Goal: Task Accomplishment & Management: Manage account settings

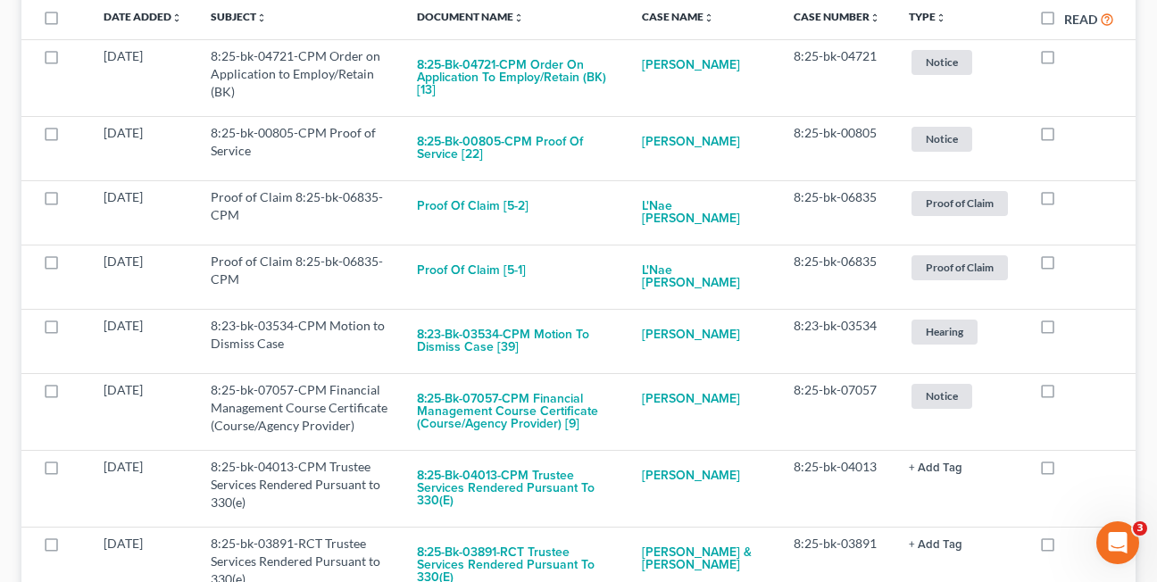
scroll to position [388, 0]
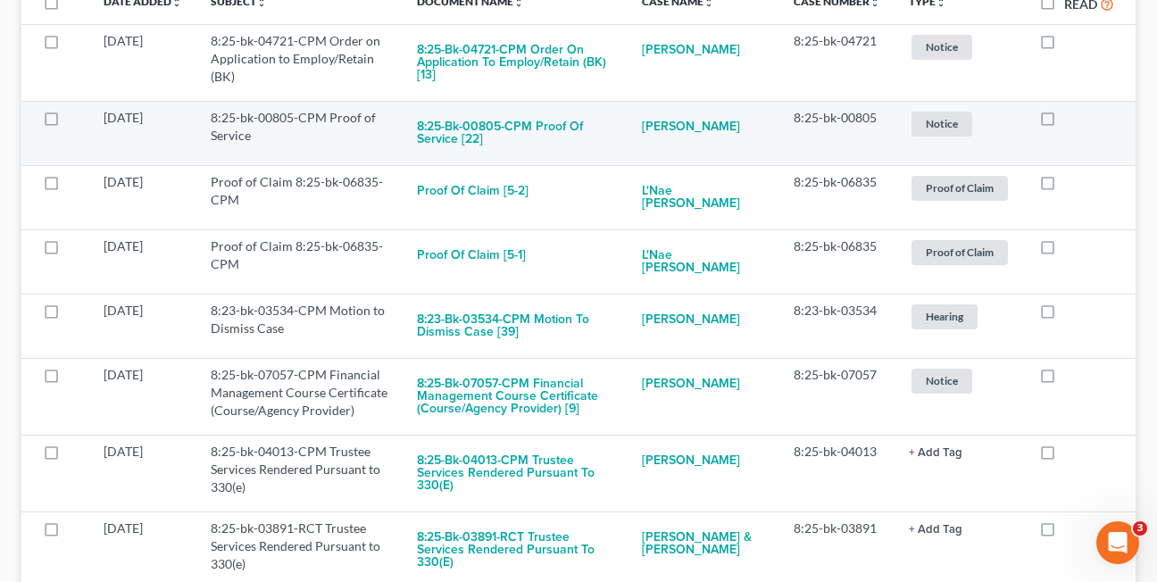
click at [1064, 122] on label at bounding box center [1064, 122] width 0 height 0
click at [1071, 121] on input "checkbox" at bounding box center [1077, 115] width 12 height 12
checkbox input "true"
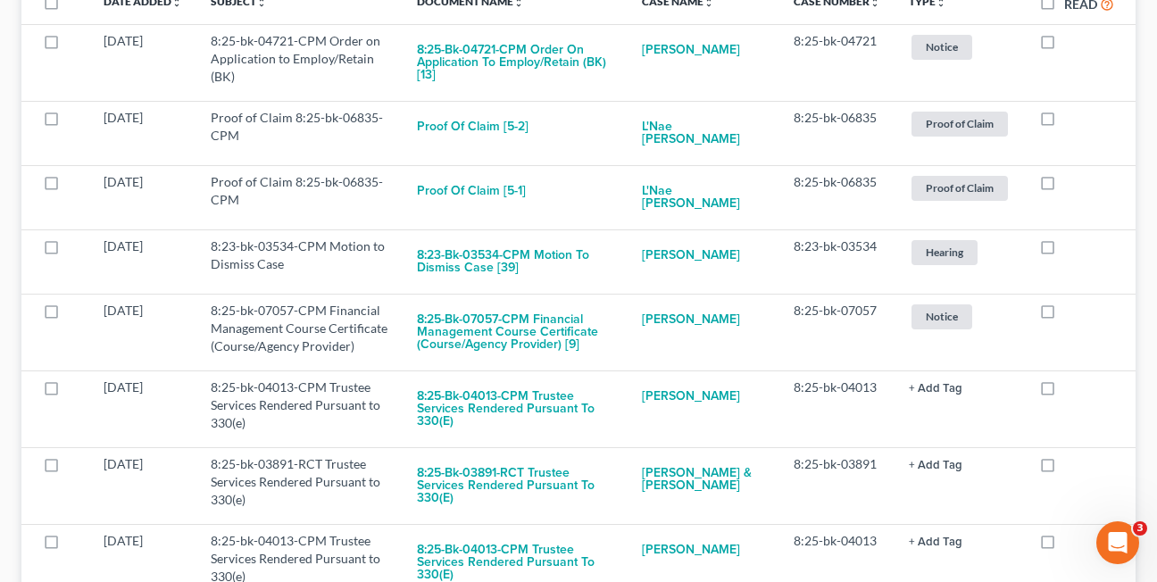
click at [1064, 122] on label at bounding box center [1064, 122] width 0 height 0
click at [1071, 121] on input "checkbox" at bounding box center [1077, 115] width 12 height 12
checkbox input "true"
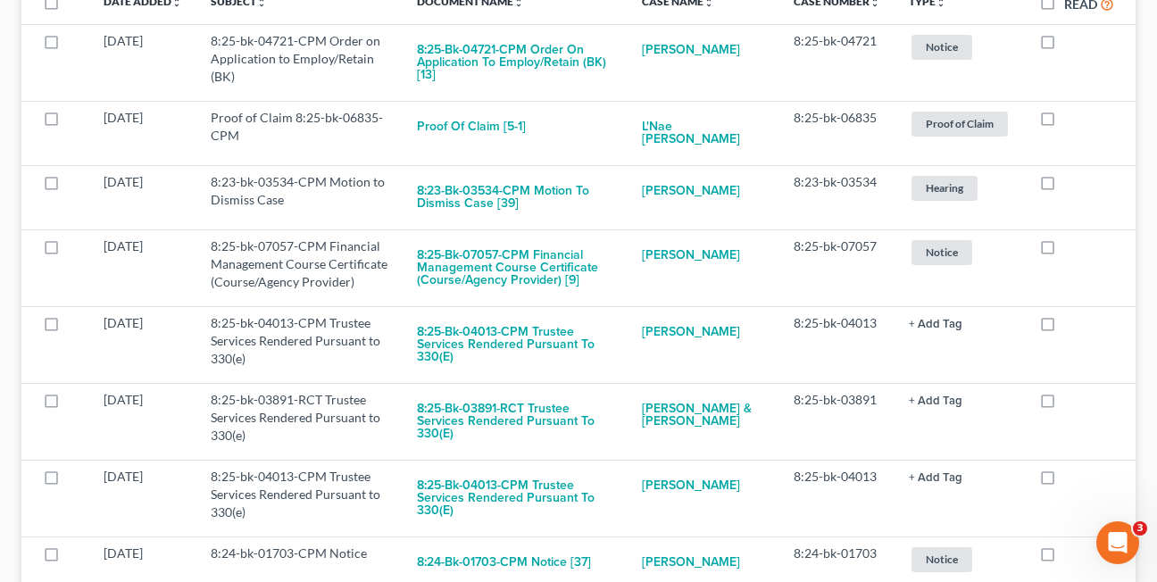
click at [1064, 122] on label at bounding box center [1064, 122] width 0 height 0
click at [1071, 121] on input "checkbox" at bounding box center [1077, 115] width 12 height 12
checkbox input "true"
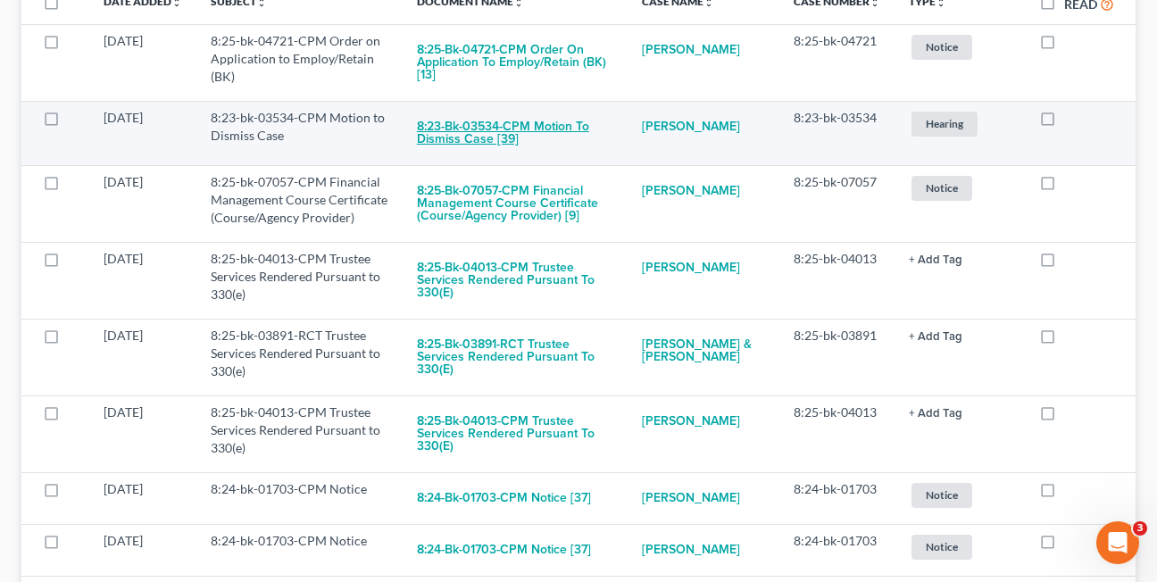
click at [507, 128] on button "8:23-bk-03534-CPM Motion to Dismiss Case [39]" at bounding box center [515, 133] width 196 height 48
checkbox input "true"
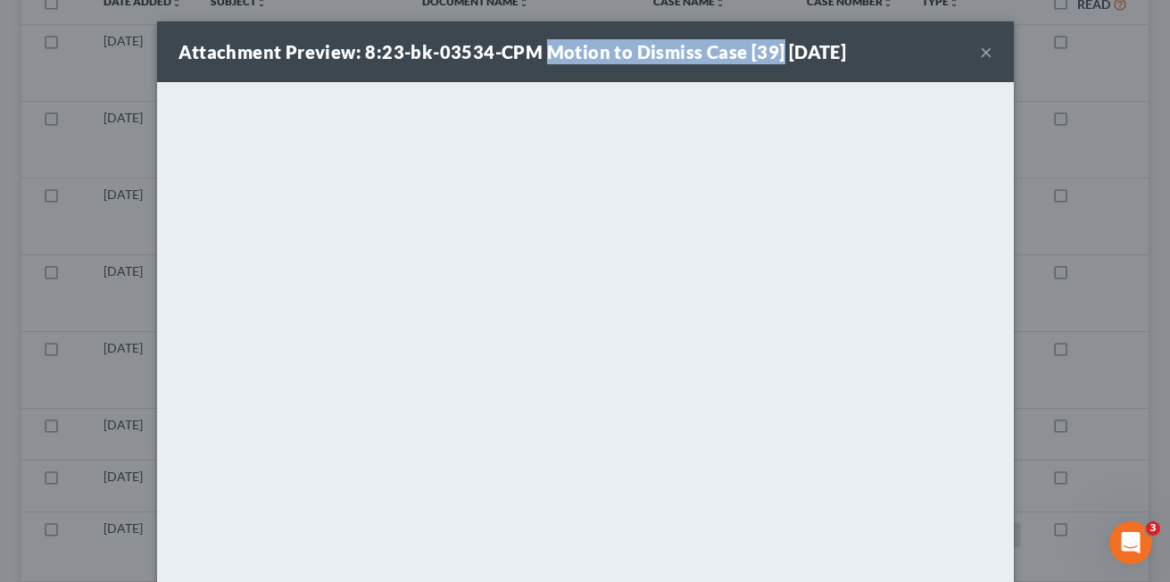
drag, startPoint x: 537, startPoint y: 54, endPoint x: 766, endPoint y: 54, distance: 228.5
click at [766, 54] on strong "Attachment Preview: 8:23-bk-03534-CPM Motion to Dismiss Case [39] 10/07/2025" at bounding box center [513, 51] width 669 height 21
drag, startPoint x: 766, startPoint y: 54, endPoint x: 745, endPoint y: 53, distance: 21.5
copy strong "Motion to Dismiss Case [39]"
click at [980, 54] on button "×" at bounding box center [986, 51] width 12 height 21
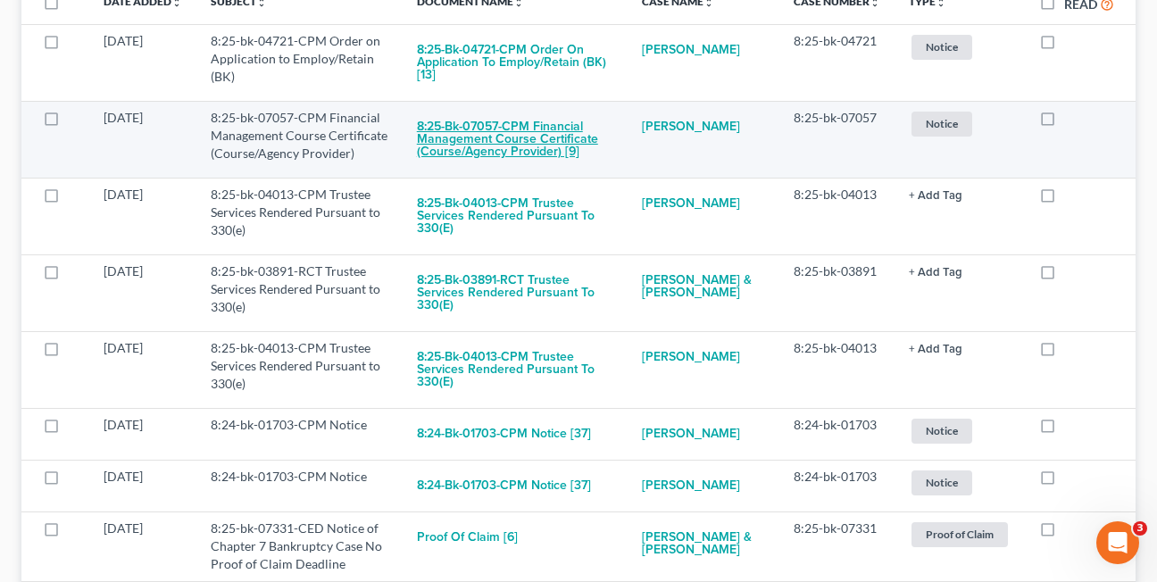
click at [504, 138] on button "8:25-bk-07057-CPM Financial Management Course Certificate (Course/Agency Provid…" at bounding box center [515, 139] width 196 height 61
checkbox input "true"
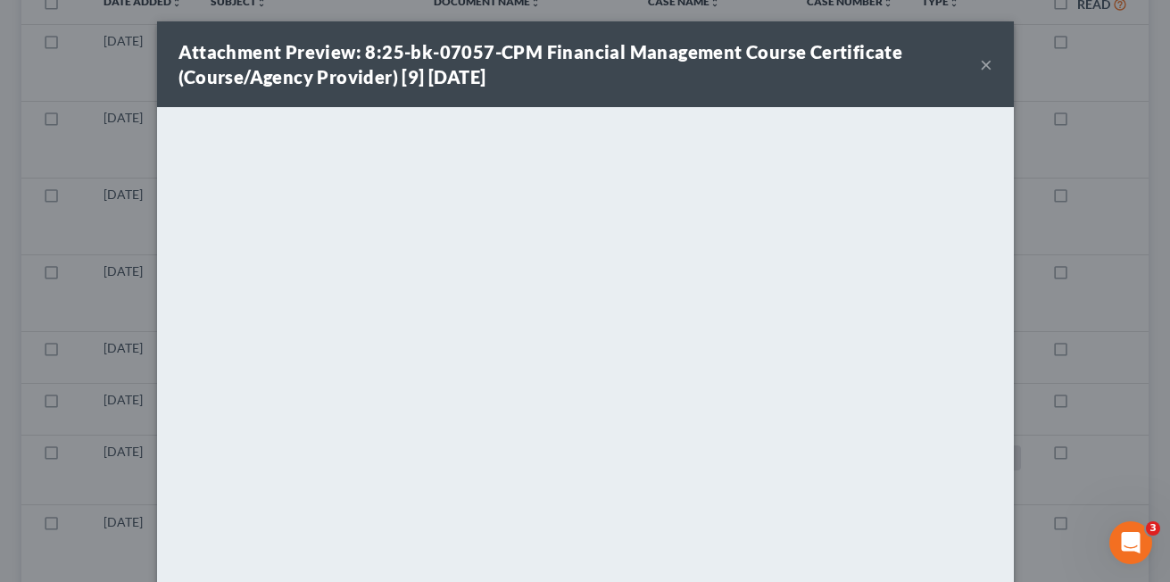
click at [980, 69] on button "×" at bounding box center [986, 64] width 12 height 21
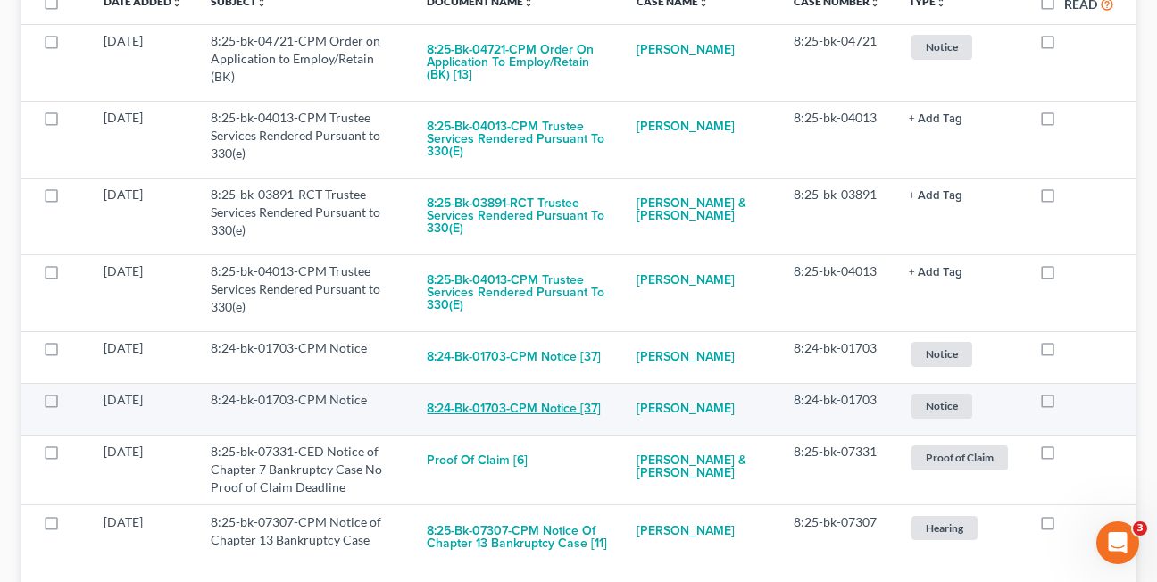
click at [479, 426] on button "8:24-bk-01703-CPM Notice [37]" at bounding box center [514, 409] width 174 height 36
checkbox input "true"
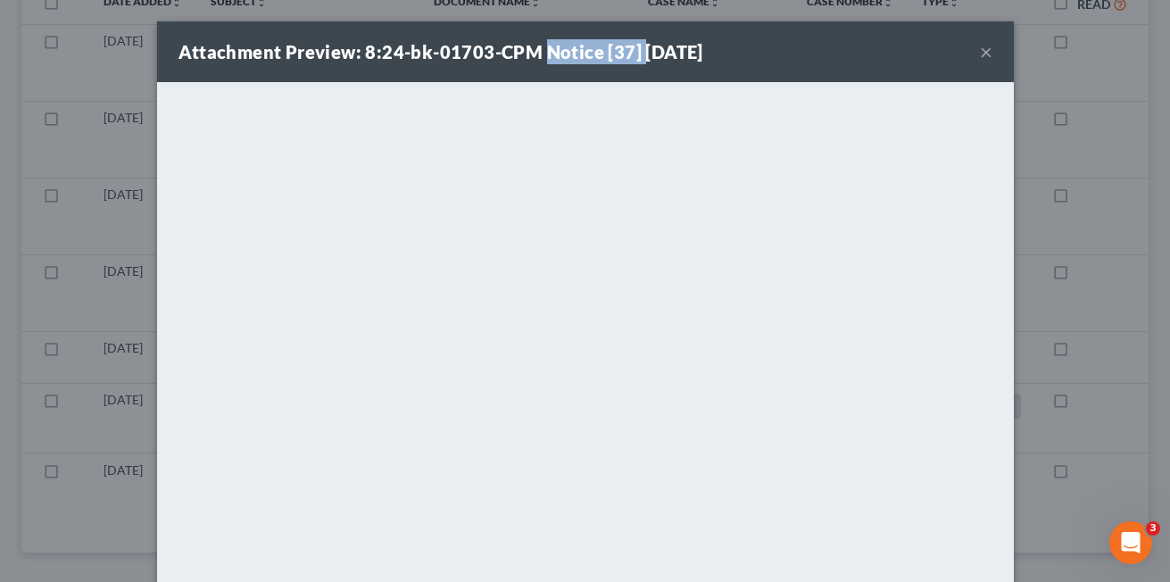
drag, startPoint x: 536, startPoint y: 50, endPoint x: 630, endPoint y: 51, distance: 94.6
click at [630, 51] on strong "Attachment Preview: 8:24-bk-01703-CPM Notice [37] 10/07/2025" at bounding box center [441, 51] width 525 height 21
copy strong "Notice [37]"
click at [980, 52] on button "×" at bounding box center [986, 51] width 12 height 21
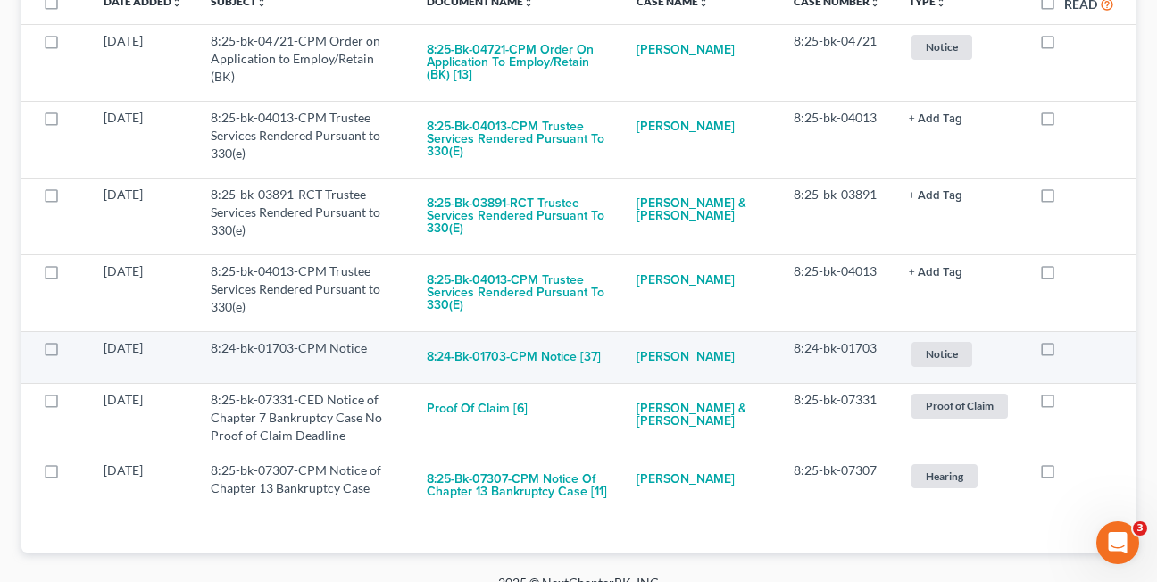
click at [1064, 353] on label at bounding box center [1064, 353] width 0 height 0
click at [1071, 351] on input "checkbox" at bounding box center [1077, 345] width 12 height 12
checkbox input "true"
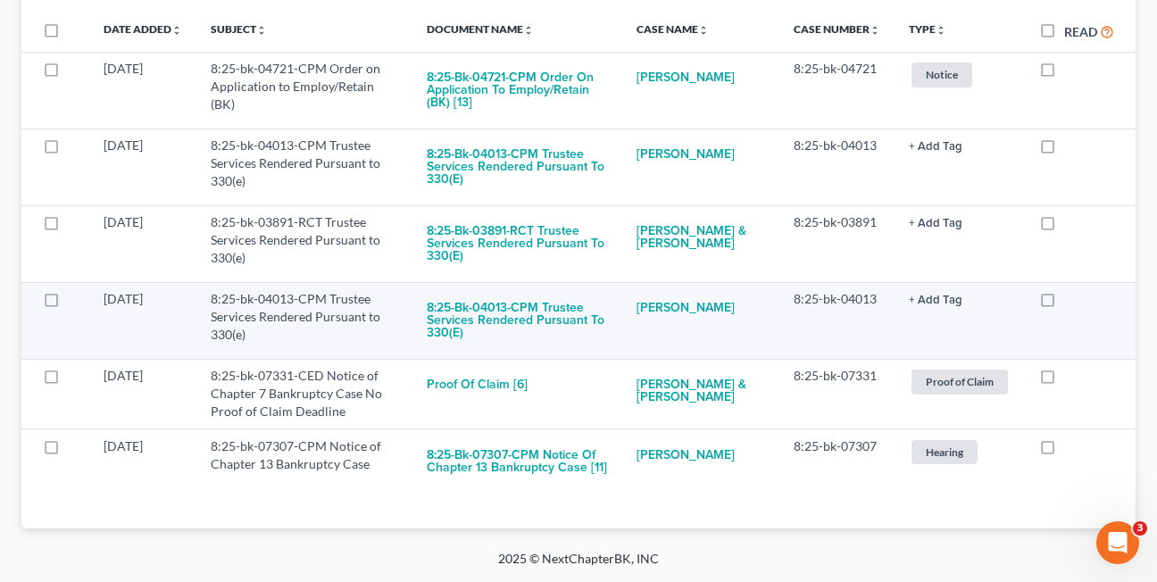
scroll to position [361, 0]
click at [1064, 304] on label at bounding box center [1064, 304] width 0 height 0
click at [1071, 302] on input "checkbox" at bounding box center [1077, 296] width 12 height 12
checkbox input "true"
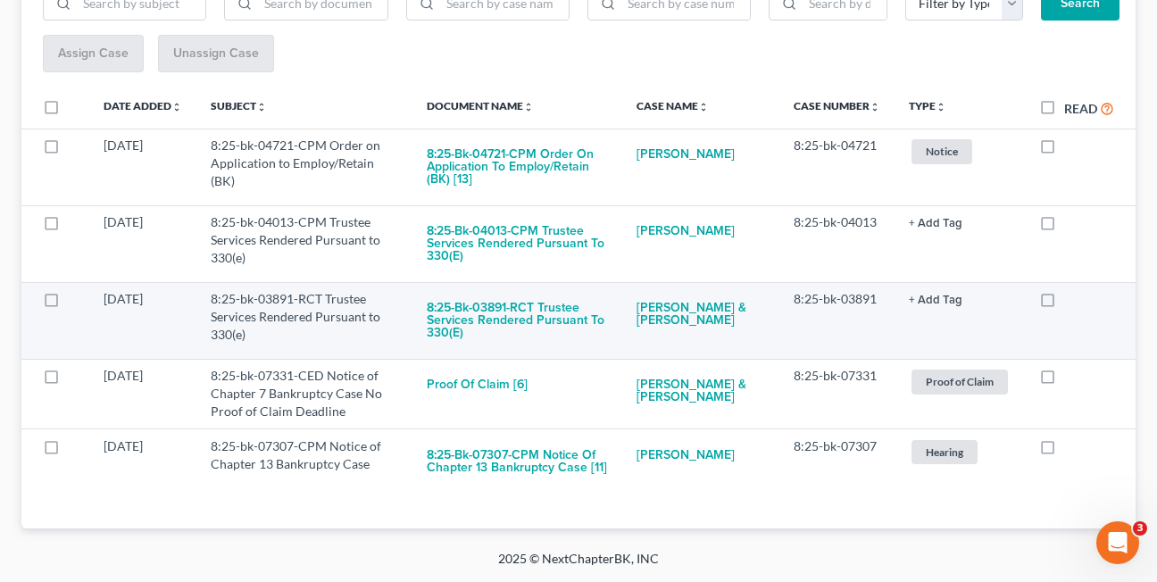
click at [1064, 304] on label at bounding box center [1064, 304] width 0 height 0
click at [1071, 298] on input "checkbox" at bounding box center [1077, 296] width 12 height 12
checkbox input "true"
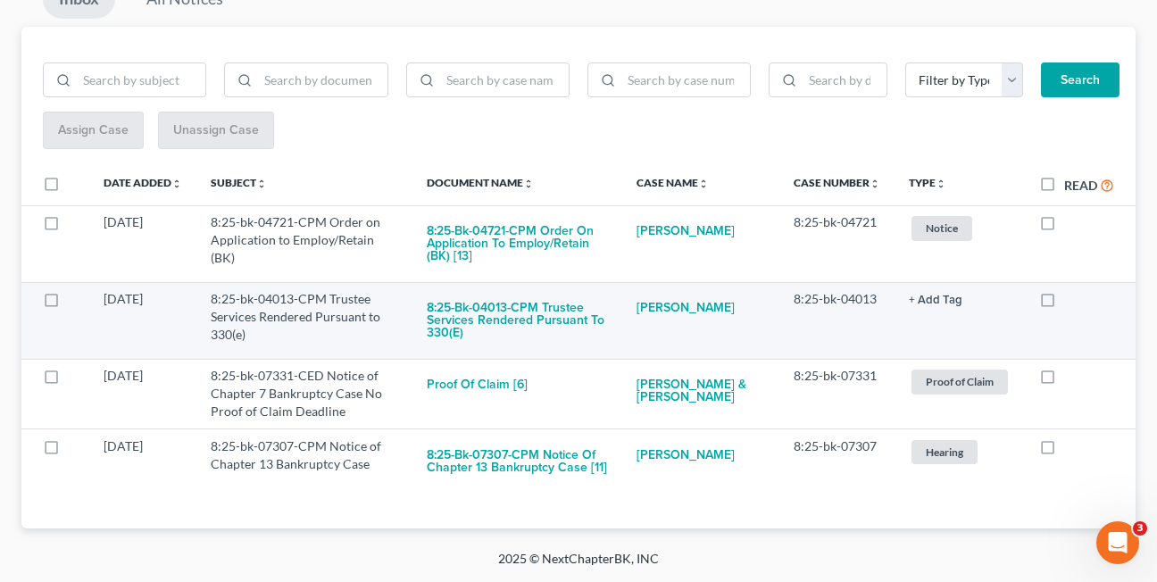
click at [1064, 304] on label at bounding box center [1064, 304] width 0 height 0
click at [1071, 298] on input "checkbox" at bounding box center [1077, 296] width 12 height 12
checkbox input "true"
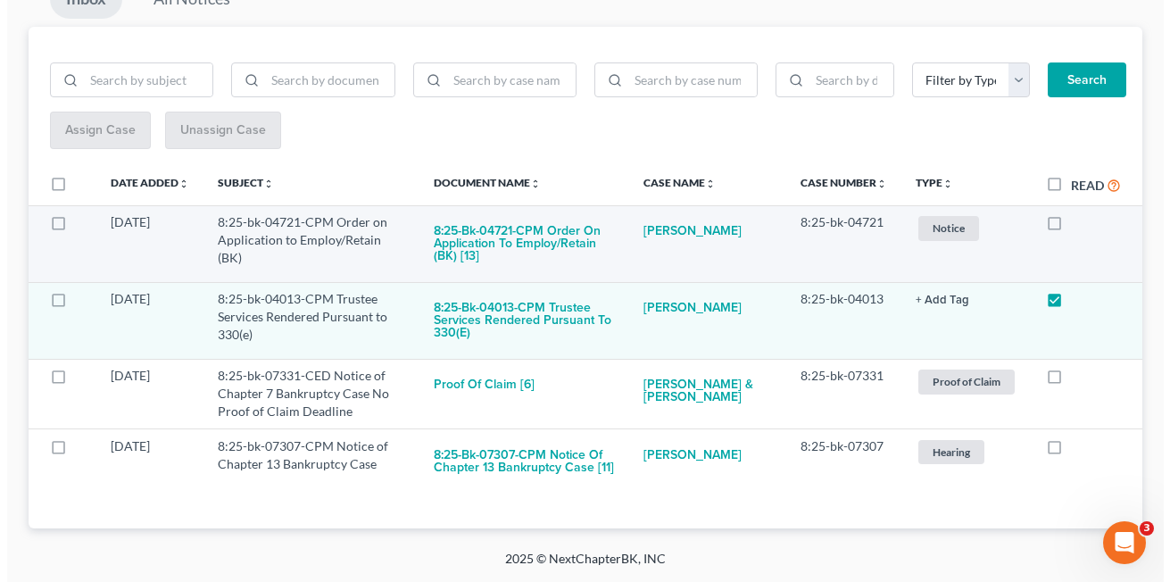
scroll to position [130, 0]
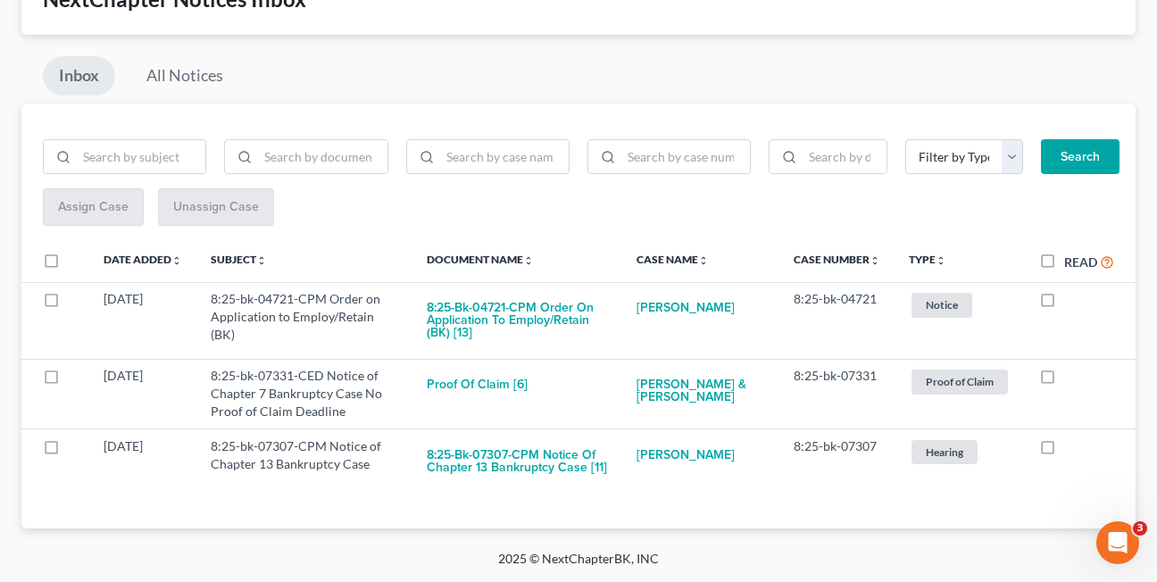
click at [519, 79] on div "Inbox All Notices" at bounding box center [578, 79] width 1114 height 47
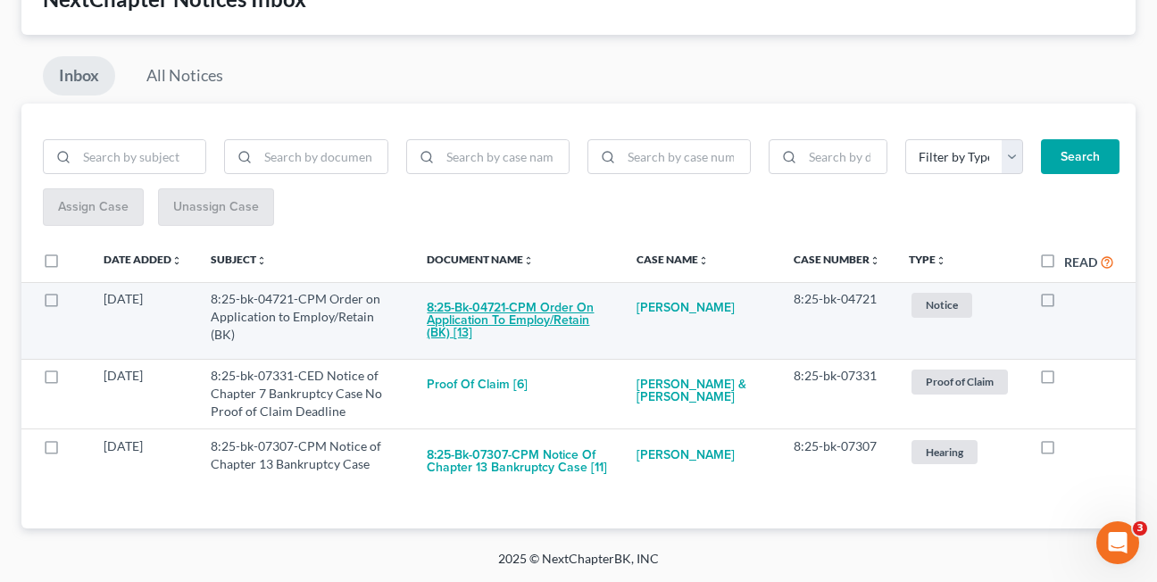
click at [527, 316] on button "8:25-bk-04721-CPM Order on Application to Employ/Retain (BK) [13]" at bounding box center [517, 320] width 181 height 61
checkbox input "true"
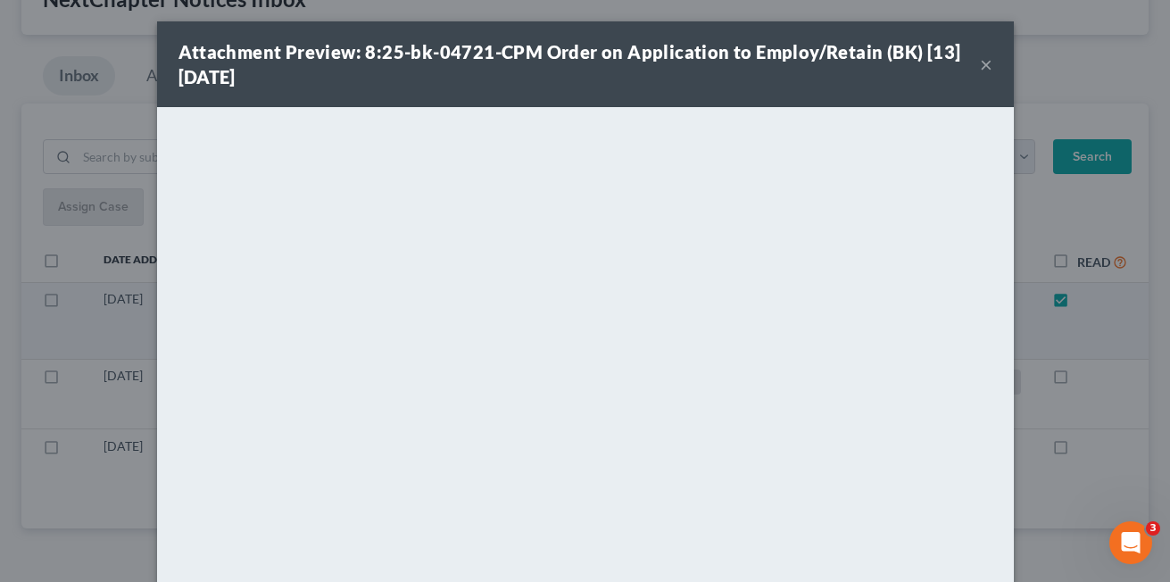
scroll to position [54, 0]
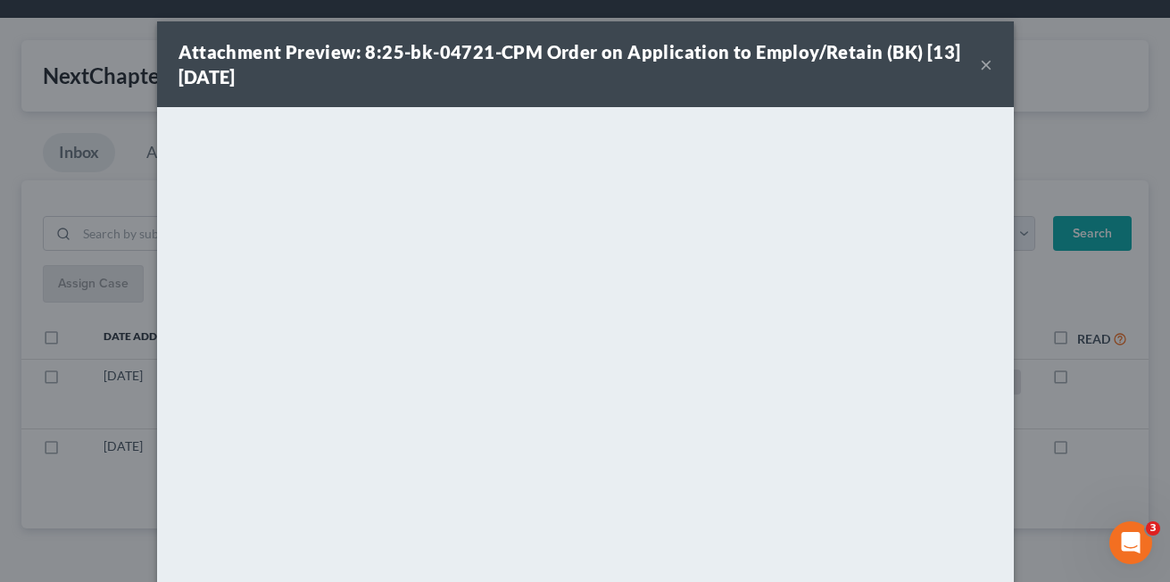
click at [981, 66] on button "×" at bounding box center [986, 64] width 12 height 21
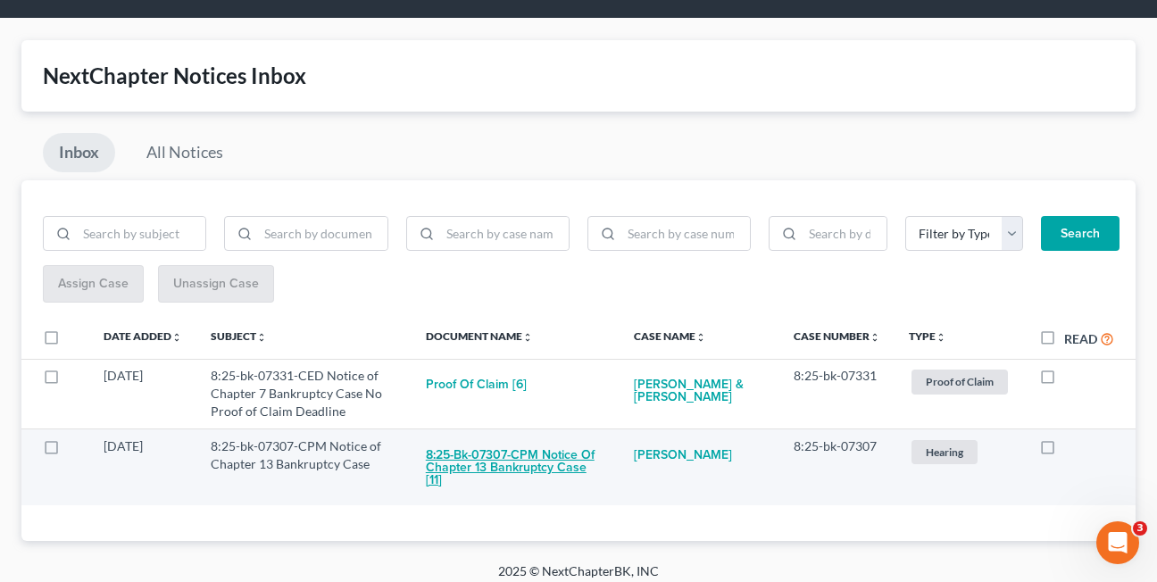
click at [500, 462] on button "8:25-bk-07307-CPM Notice of Chapter 13 Bankruptcy Case [11]" at bounding box center [515, 467] width 179 height 61
checkbox input "true"
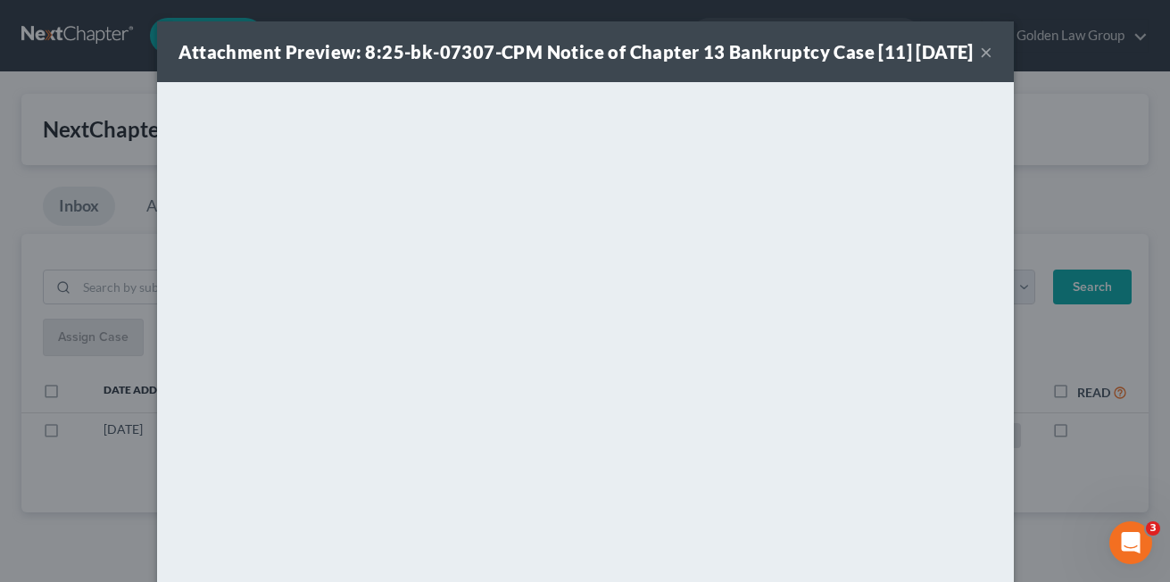
scroll to position [0, 0]
click at [980, 62] on button "×" at bounding box center [986, 51] width 12 height 21
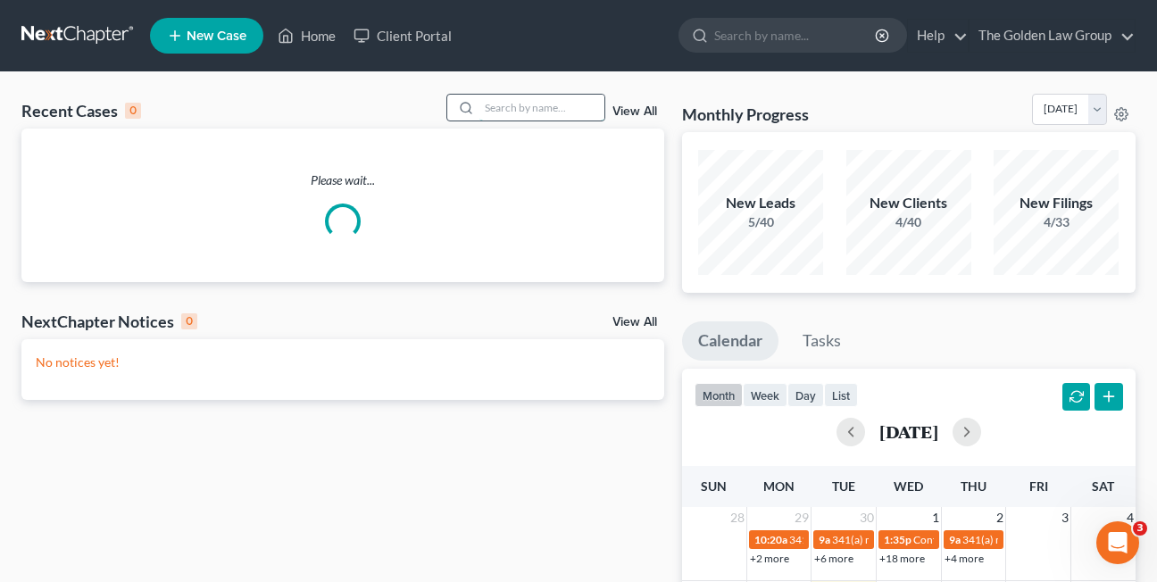
click at [508, 109] on input "search" at bounding box center [541, 108] width 125 height 26
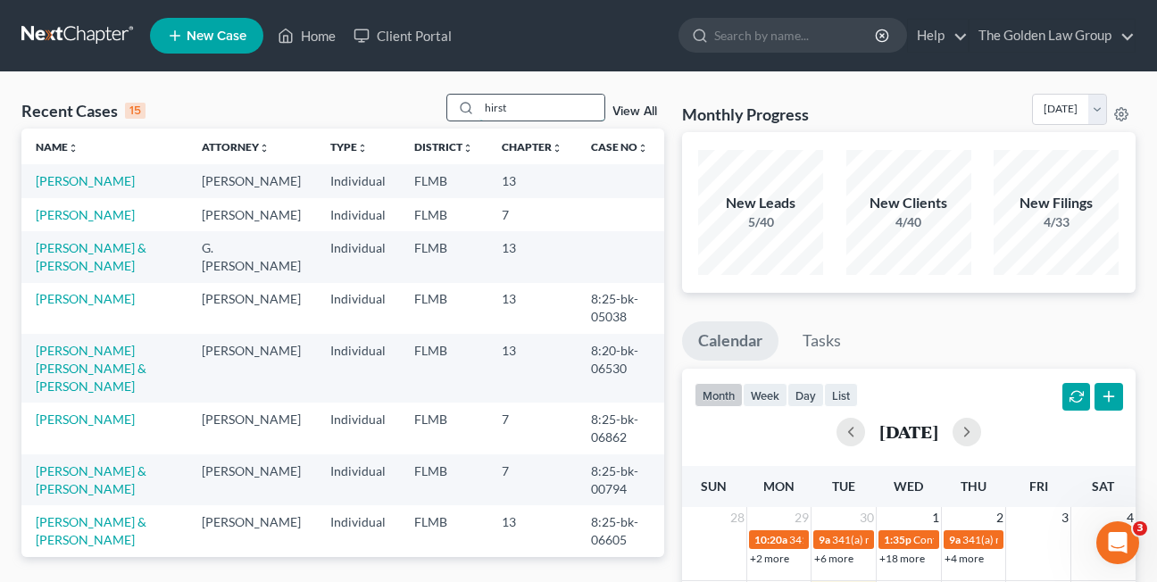
type input "hirst"
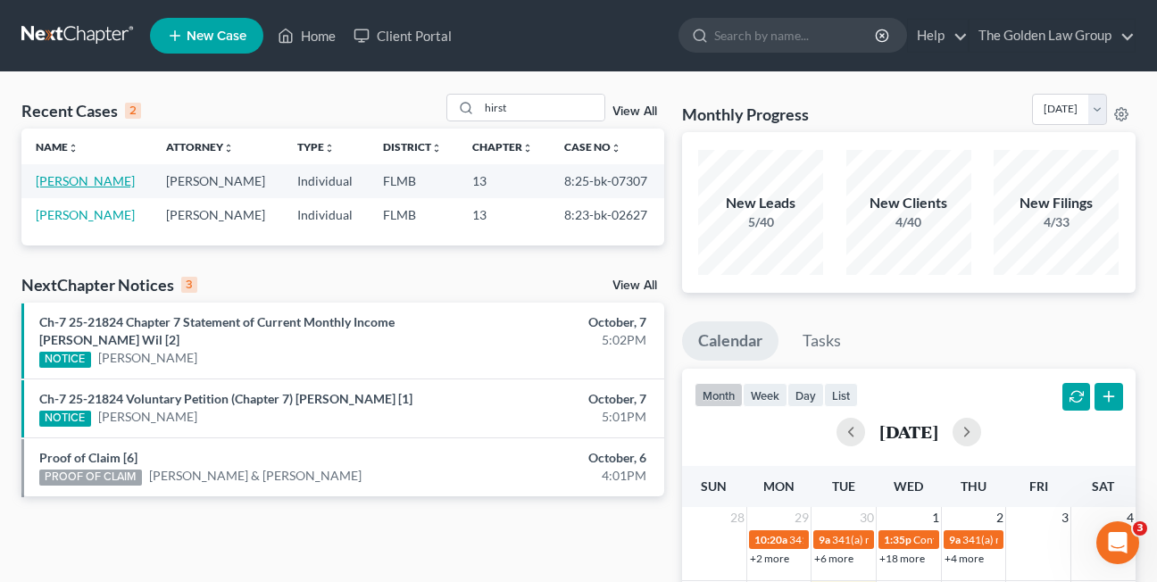
click at [66, 184] on link "Hirst, Amy" at bounding box center [85, 180] width 99 height 15
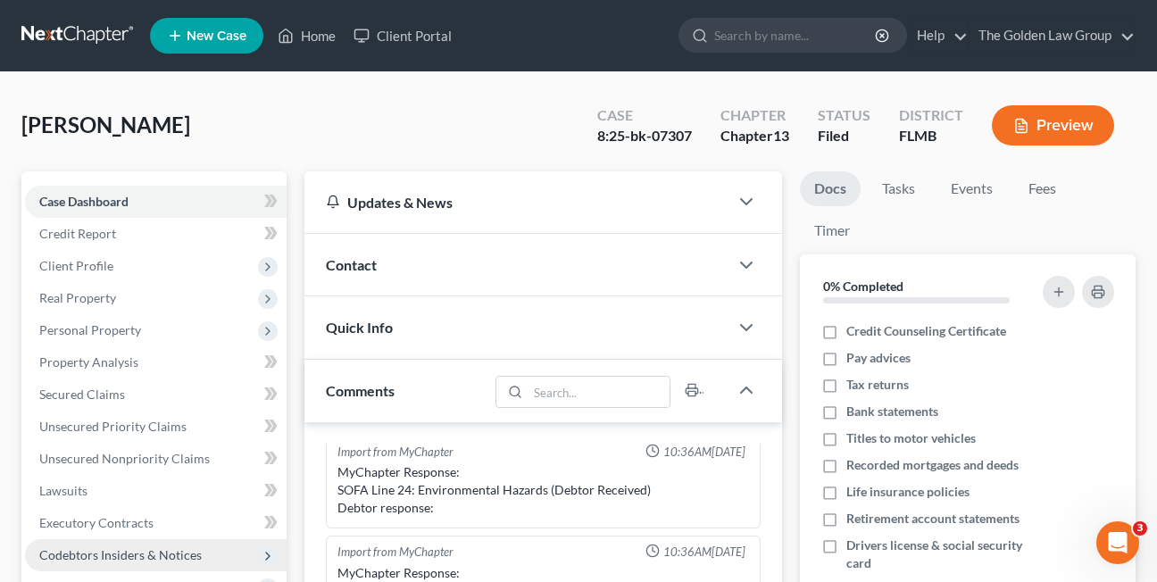
scroll to position [179, 0]
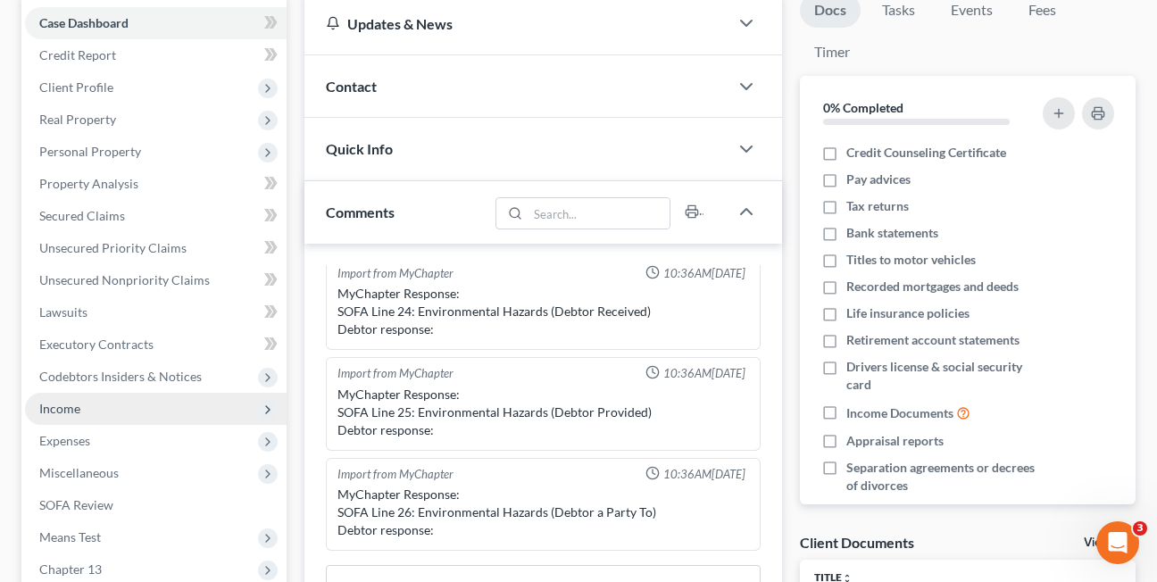
click at [60, 412] on span "Income" at bounding box center [59, 408] width 41 height 15
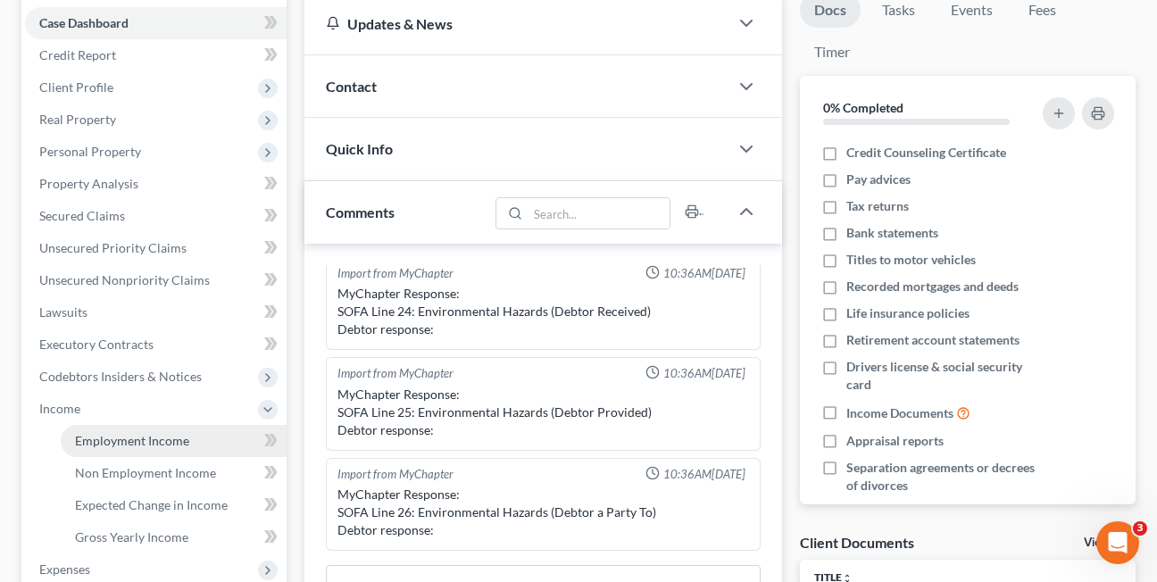
click at [90, 437] on span "Employment Income" at bounding box center [132, 440] width 114 height 15
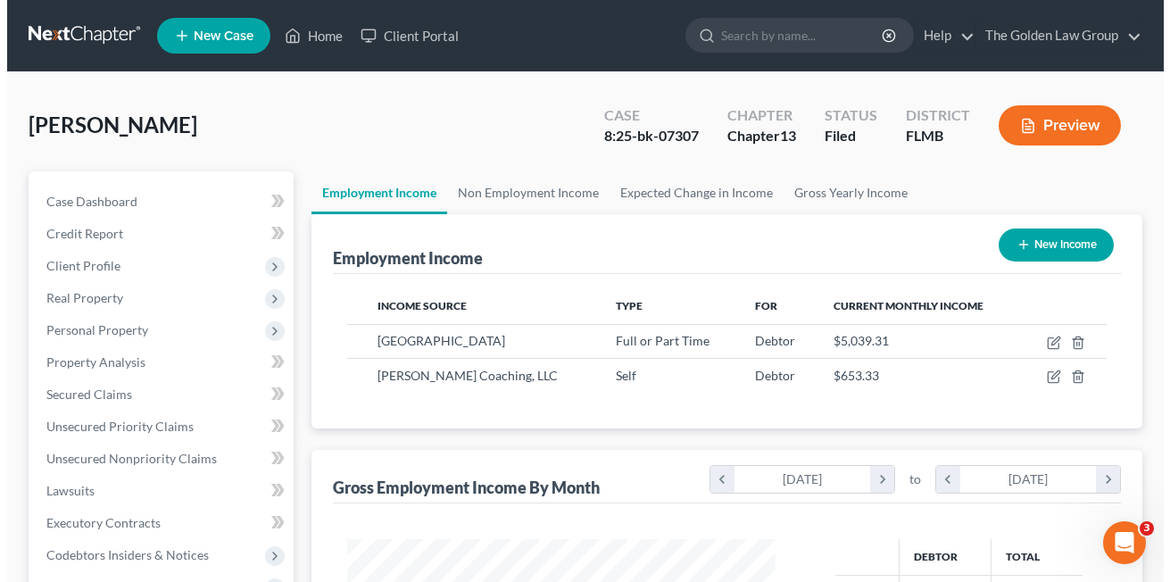
scroll to position [320, 464]
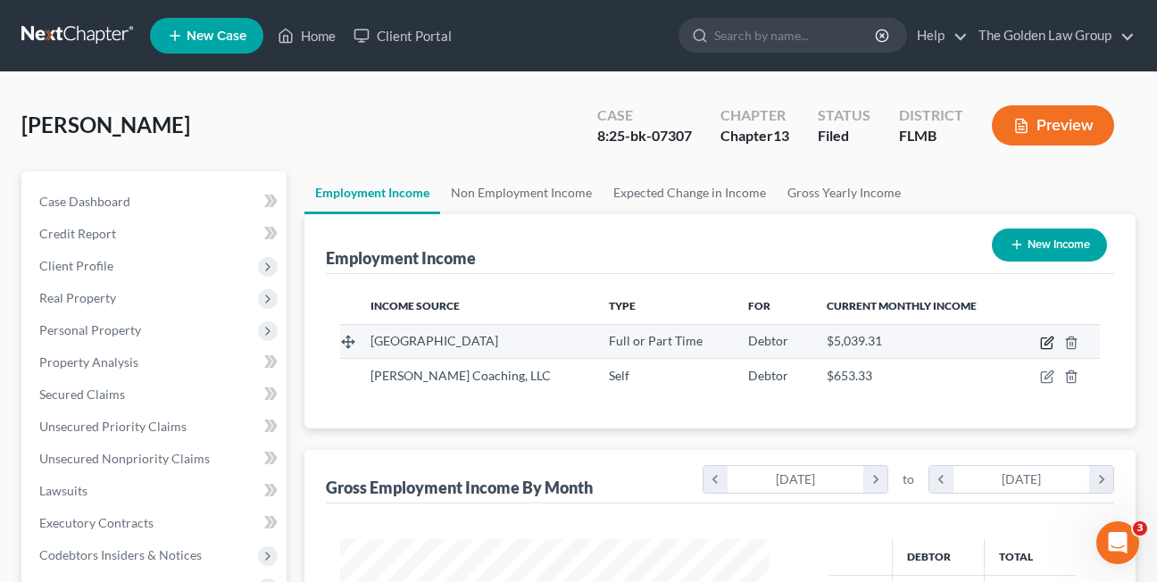
click at [1048, 345] on icon "button" at bounding box center [1049, 341] width 8 height 8
select select "0"
select select "9"
select select "2"
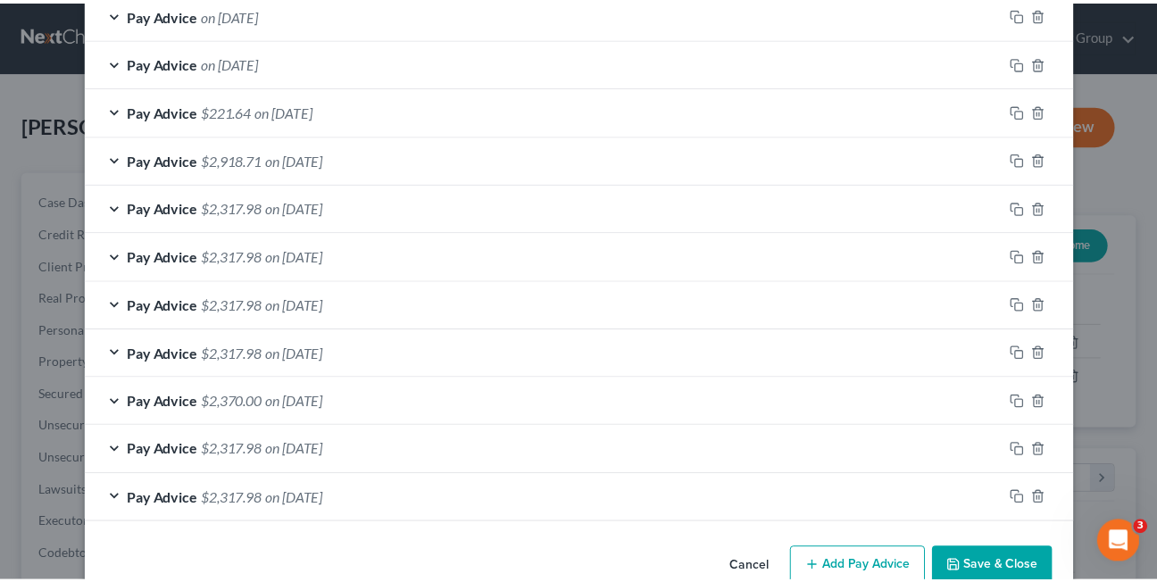
scroll to position [843, 0]
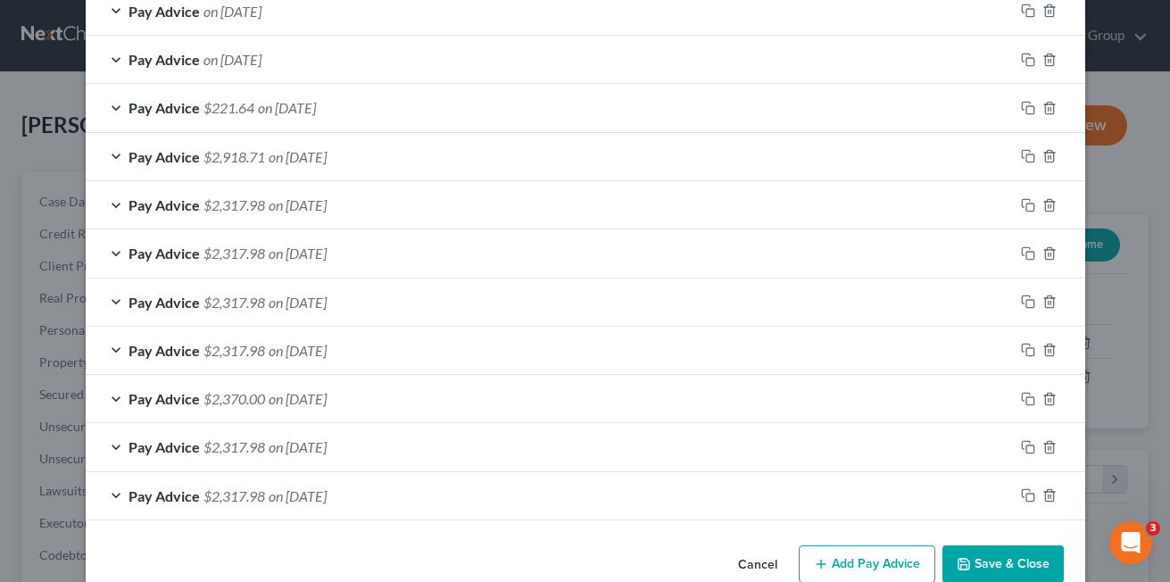
click at [741, 564] on button "Cancel" at bounding box center [758, 565] width 68 height 36
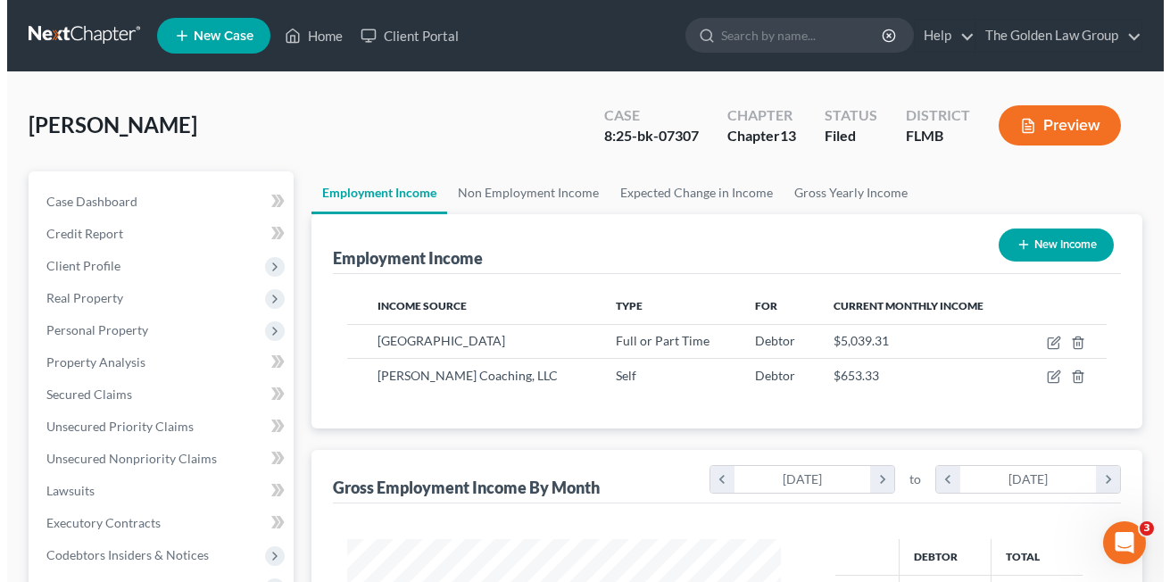
scroll to position [892420, 892275]
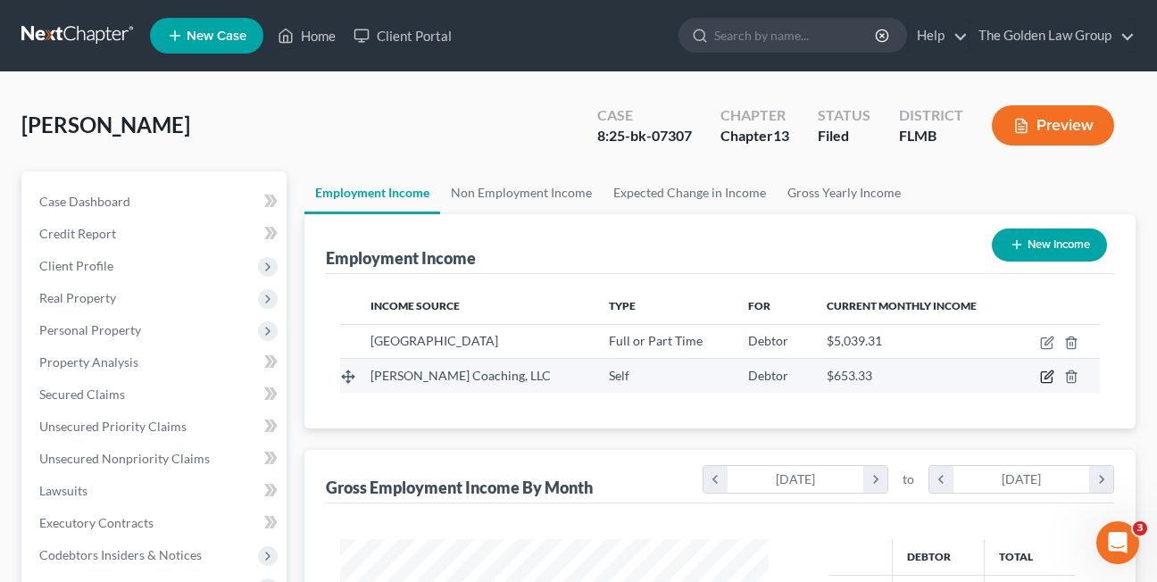
click at [1041, 377] on icon "button" at bounding box center [1046, 377] width 11 height 11
select select "1"
select select "9"
select select "0"
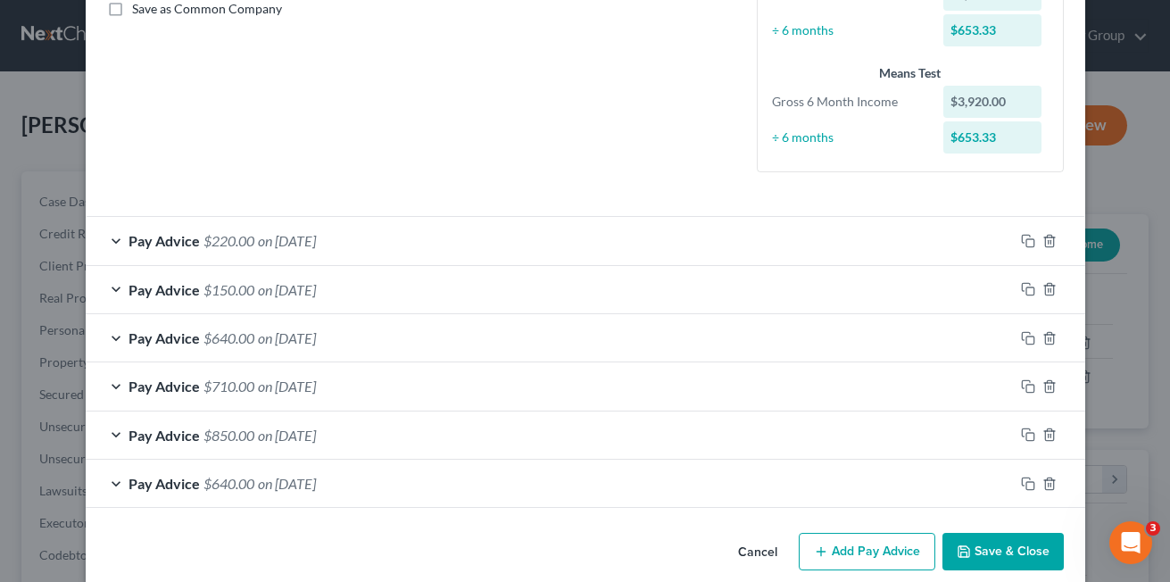
scroll to position [443, 0]
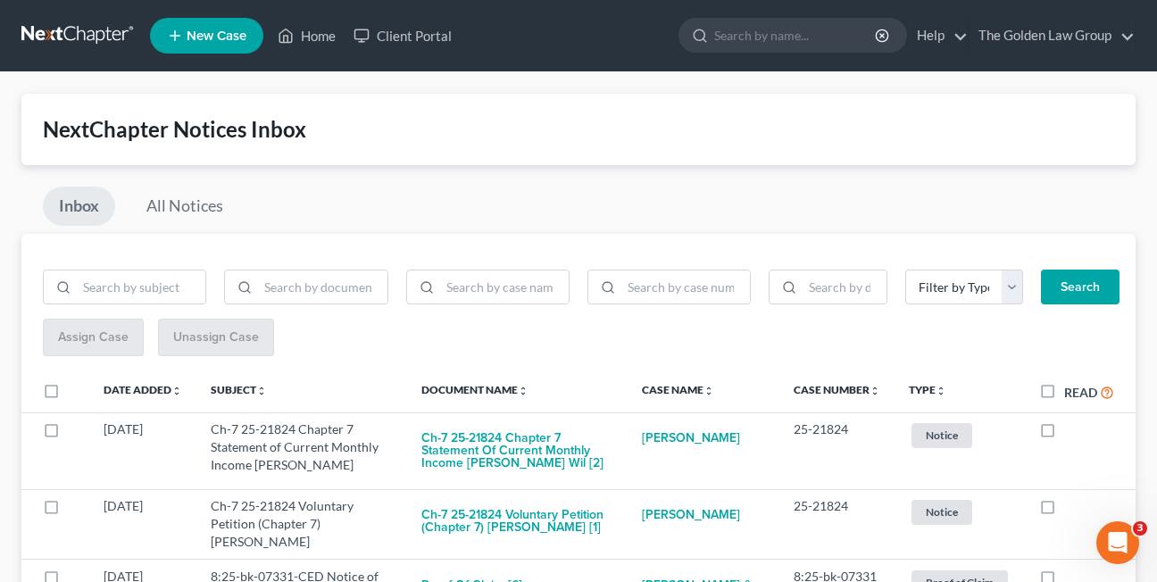
click at [303, 82] on div "NextChapter Notices Inbox Inbox All Notices Filter by Type Hearing Notice Proof…" at bounding box center [578, 379] width 1157 height 614
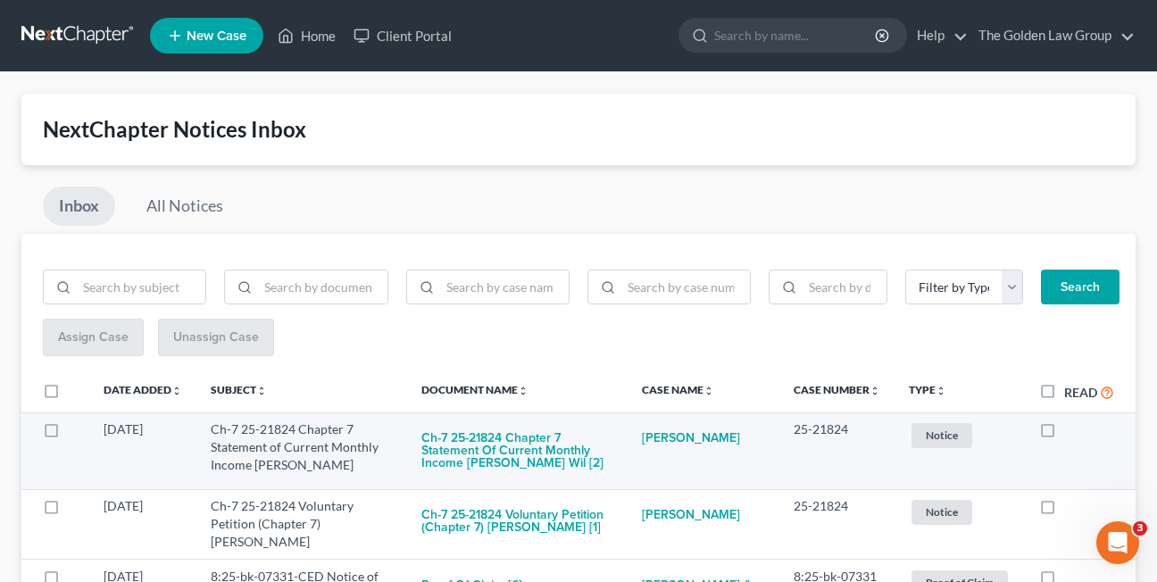
click at [1064, 434] on label at bounding box center [1064, 434] width 0 height 0
click at [1071, 427] on input "checkbox" at bounding box center [1077, 426] width 12 height 12
checkbox input "true"
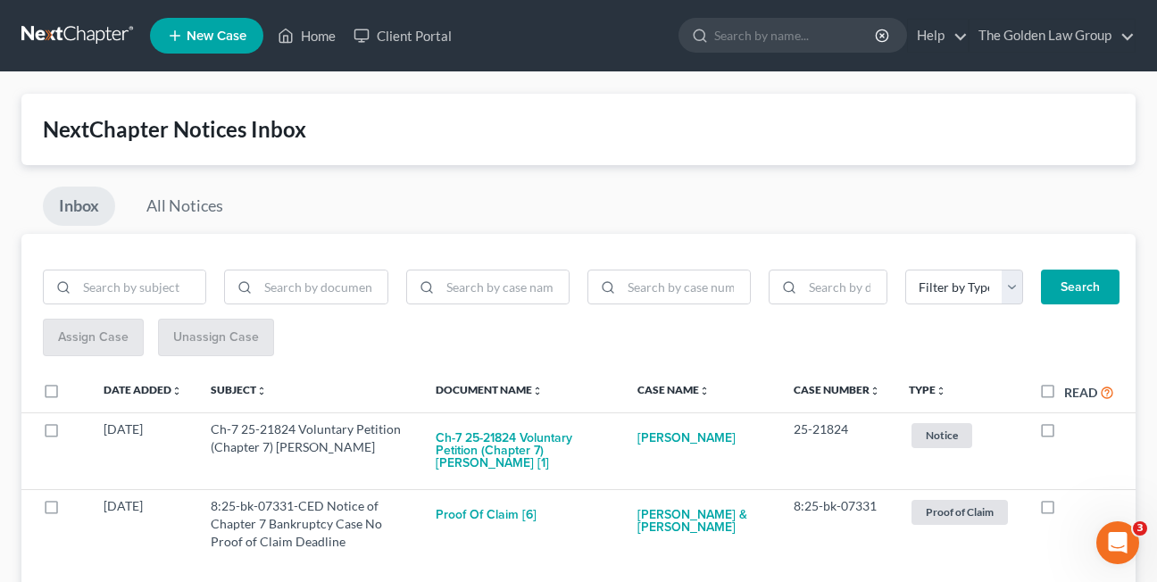
click at [1064, 434] on label at bounding box center [1064, 434] width 0 height 0
click at [1071, 427] on input "checkbox" at bounding box center [1077, 426] width 12 height 12
checkbox input "true"
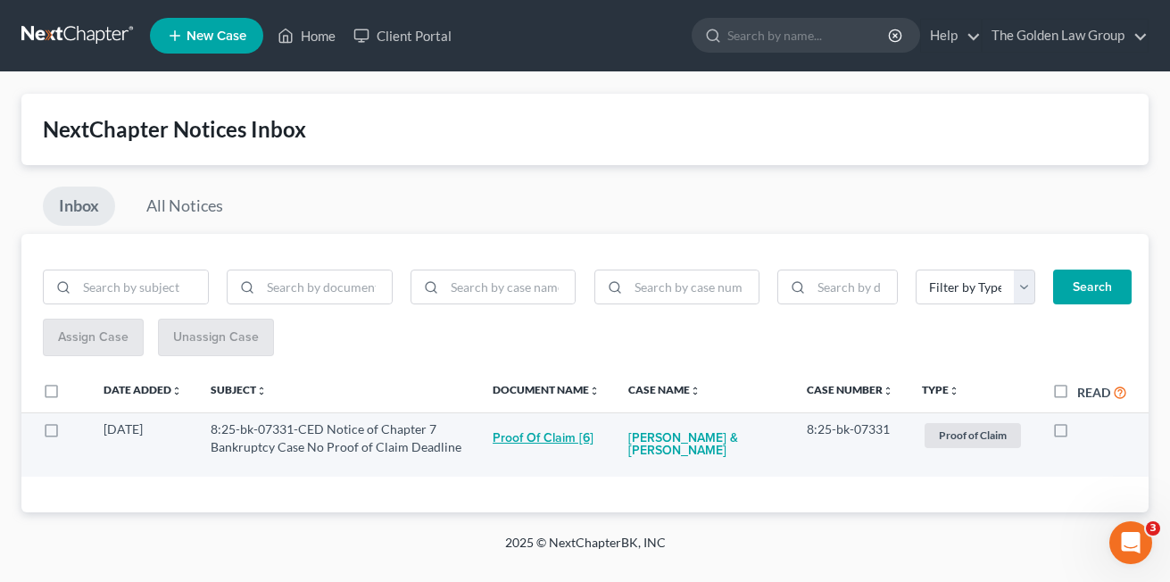
click at [512, 441] on button "Proof of Claim [6]" at bounding box center [543, 438] width 101 height 36
checkbox input "true"
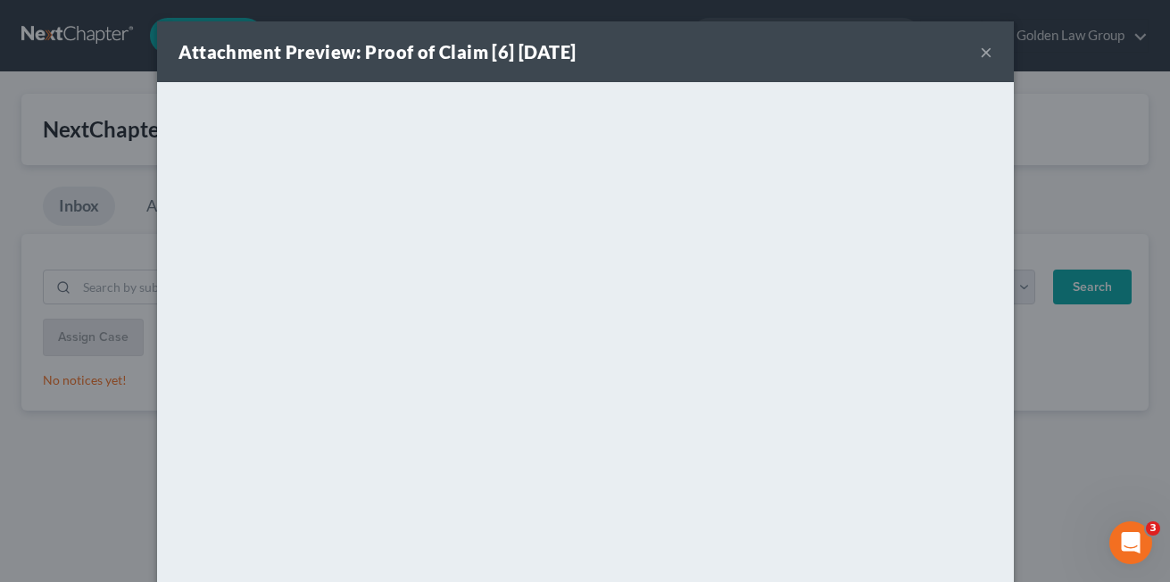
click at [980, 52] on button "×" at bounding box center [986, 51] width 12 height 21
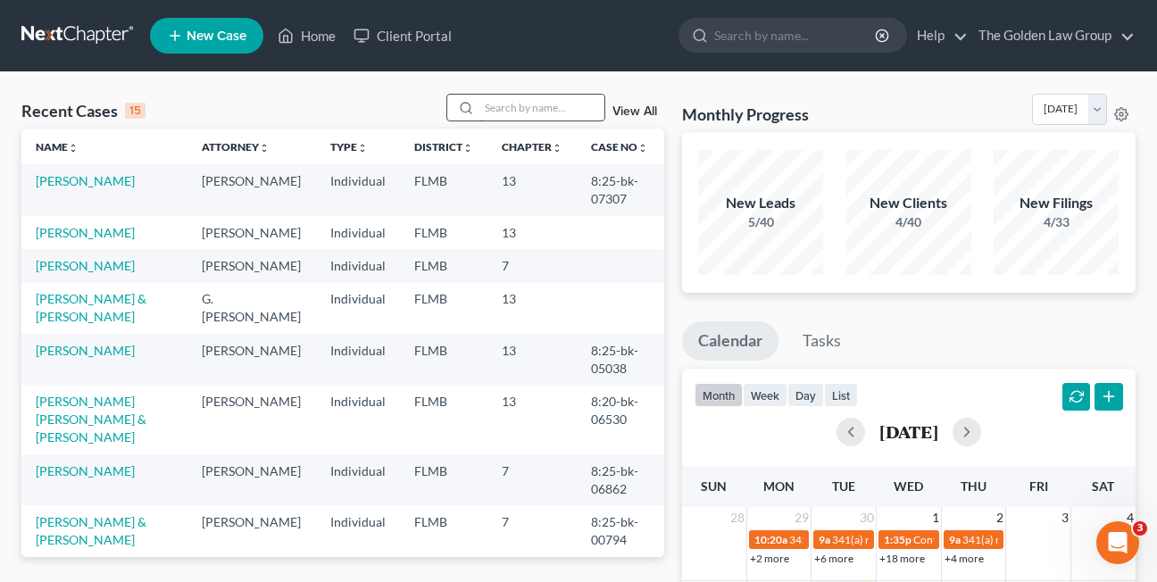
click at [495, 110] on input "search" at bounding box center [541, 108] width 125 height 26
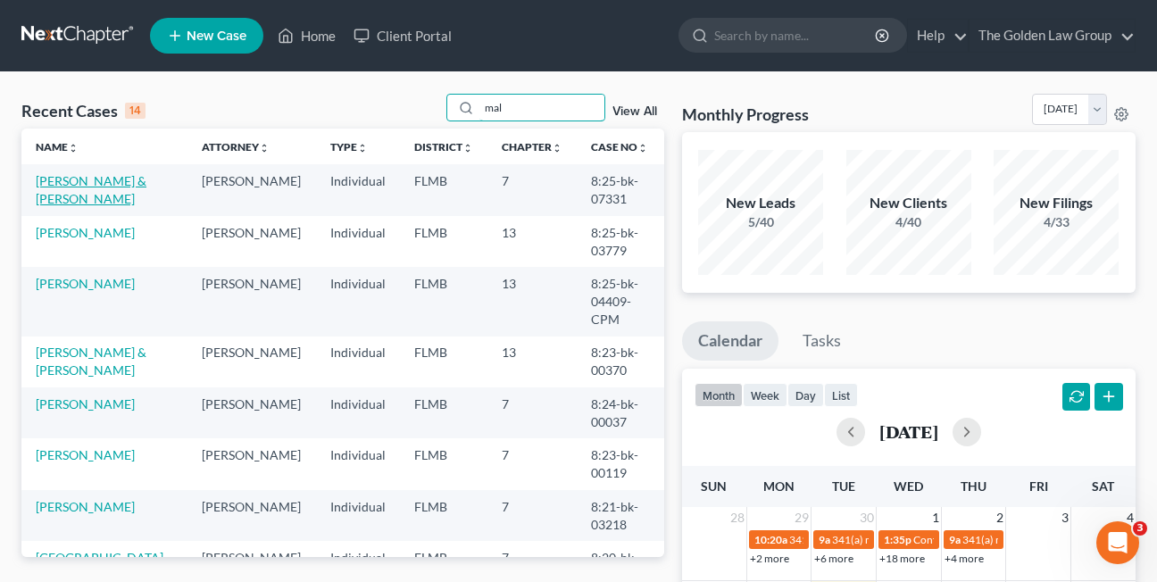
type input "mal"
click at [40, 196] on link "[PERSON_NAME] & [PERSON_NAME]" at bounding box center [91, 189] width 111 height 33
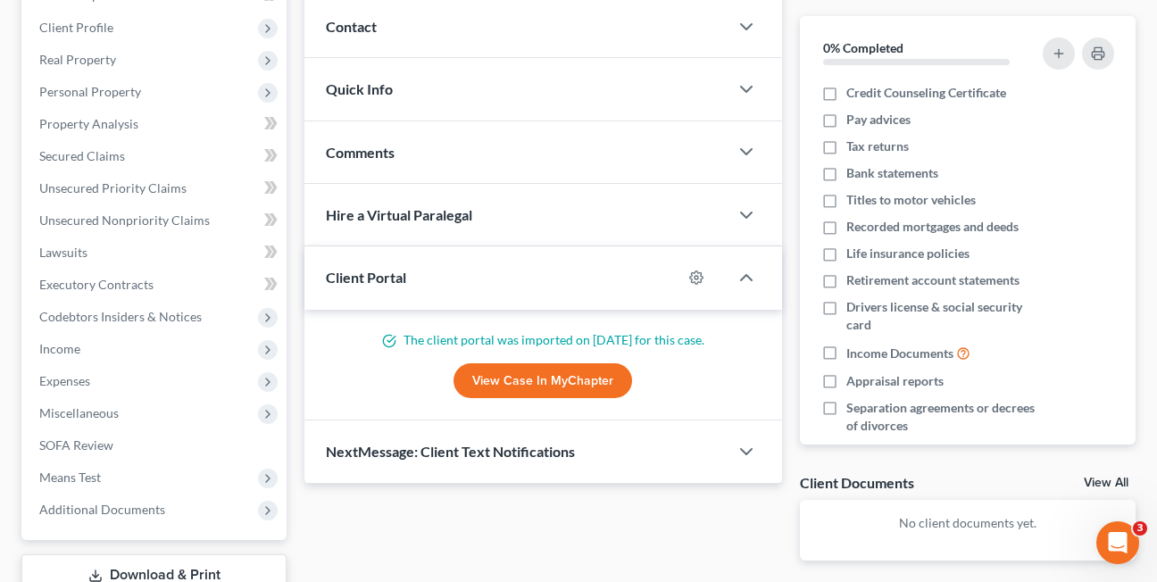
scroll to position [293, 0]
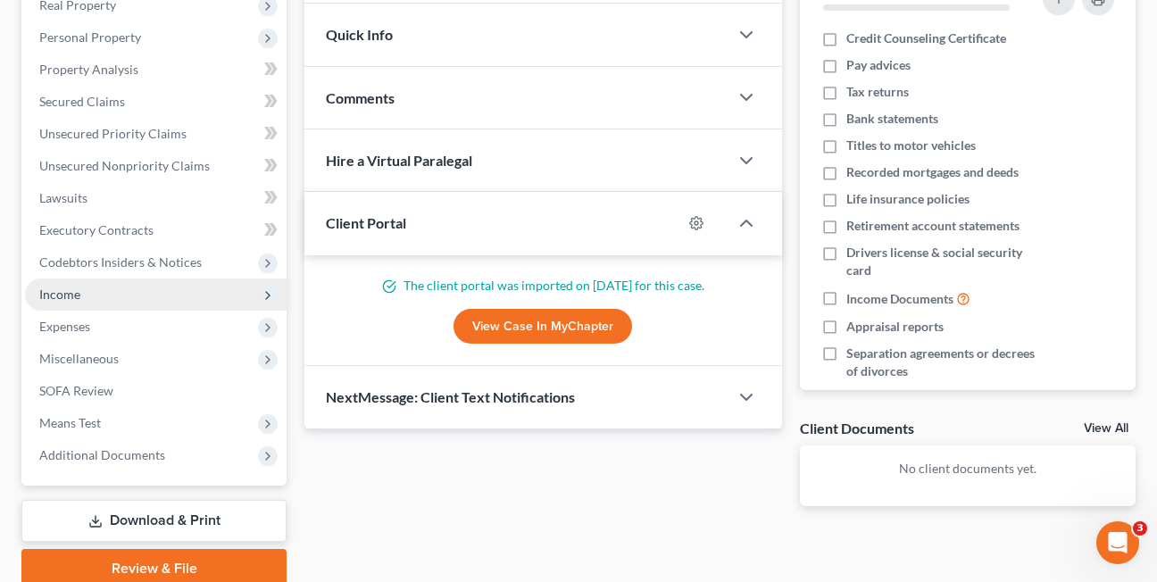
click at [57, 287] on span "Income" at bounding box center [59, 294] width 41 height 15
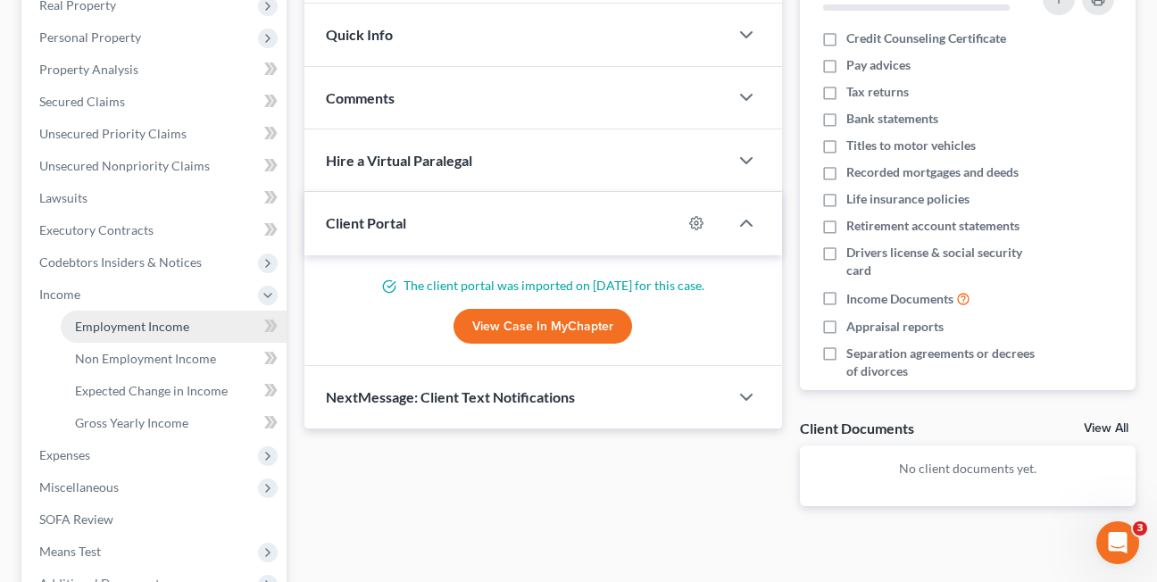
click at [119, 329] on span "Employment Income" at bounding box center [132, 326] width 114 height 15
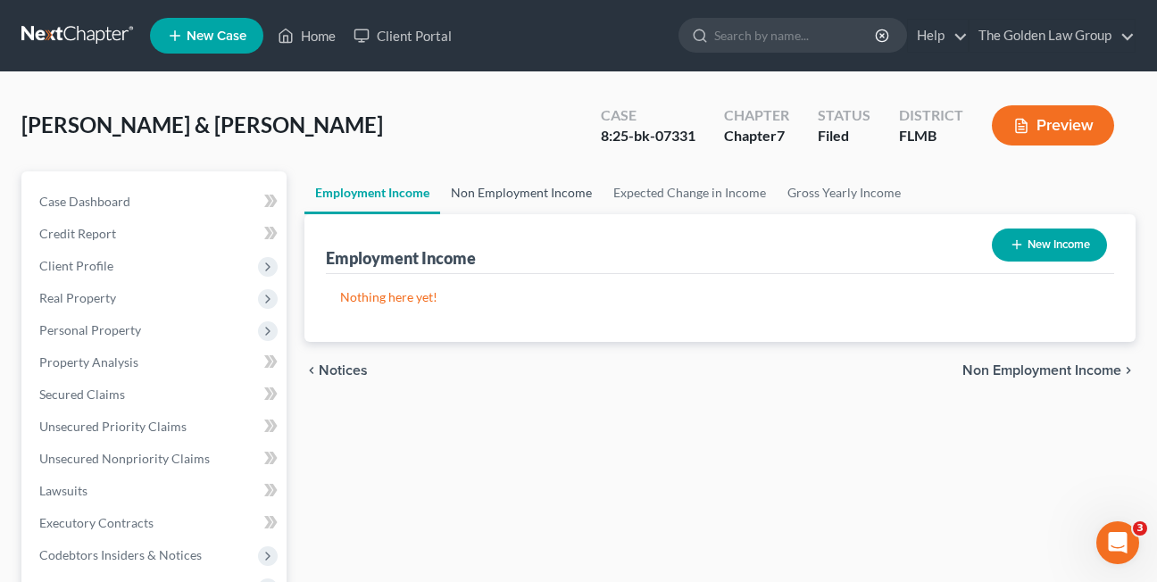
click at [520, 196] on link "Non Employment Income" at bounding box center [521, 192] width 162 height 43
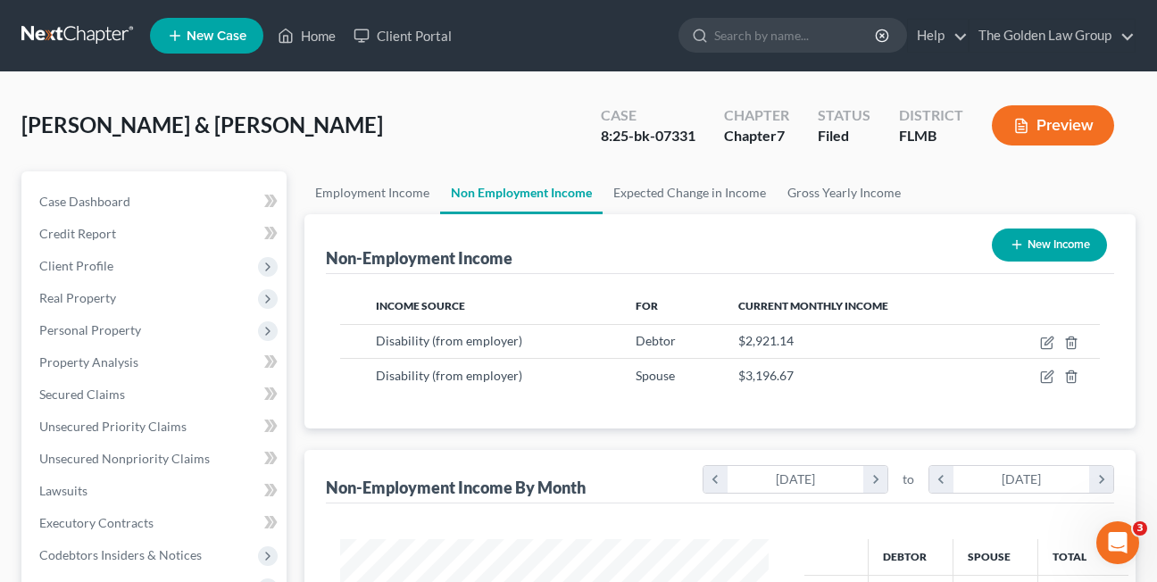
scroll to position [320, 464]
click at [322, 25] on link "Home" at bounding box center [307, 36] width 76 height 32
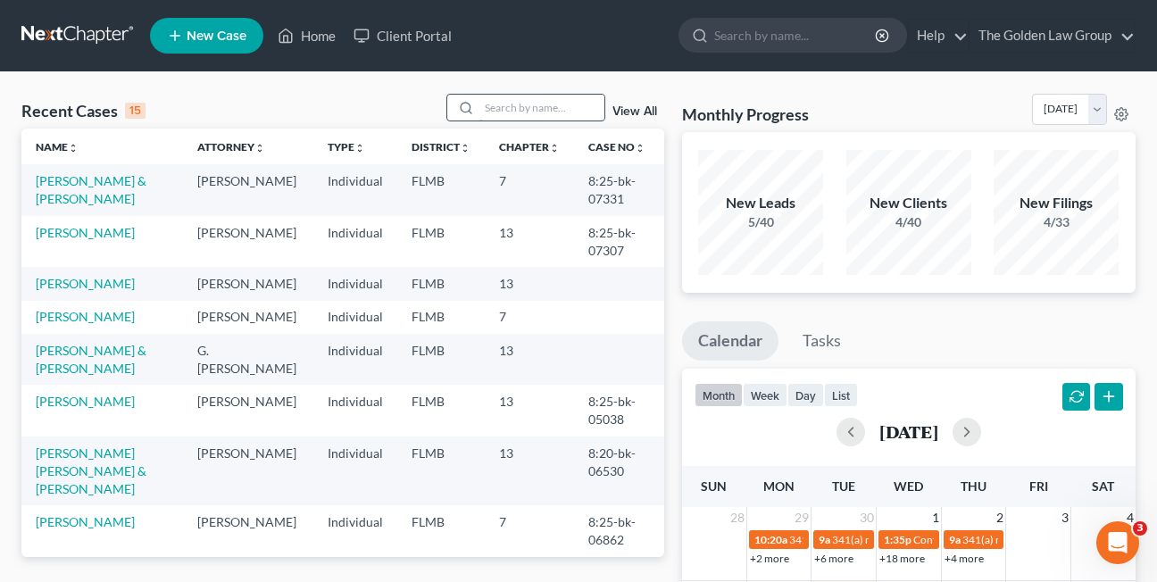
click at [506, 105] on input "search" at bounding box center [541, 108] width 125 height 26
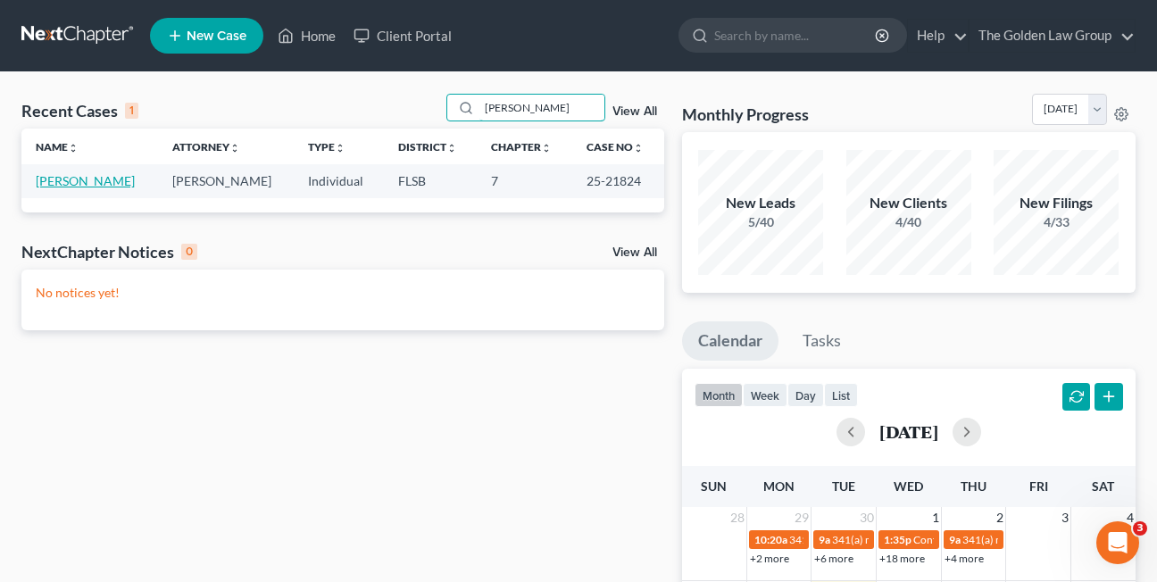
type input "[PERSON_NAME]"
click at [104, 185] on link "[PERSON_NAME]" at bounding box center [85, 180] width 99 height 15
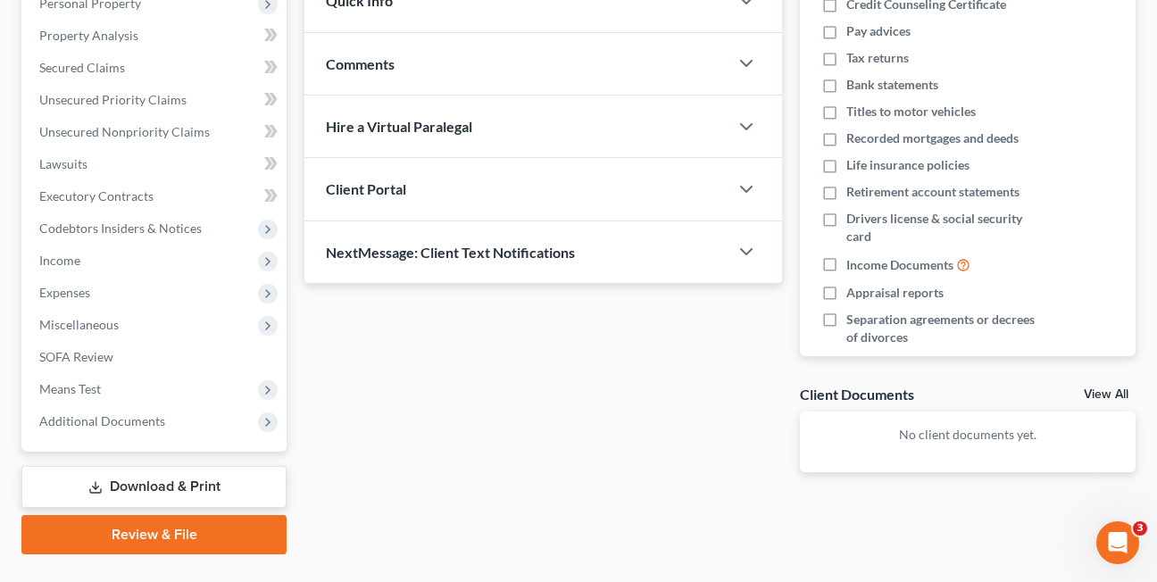
scroll to position [337, 0]
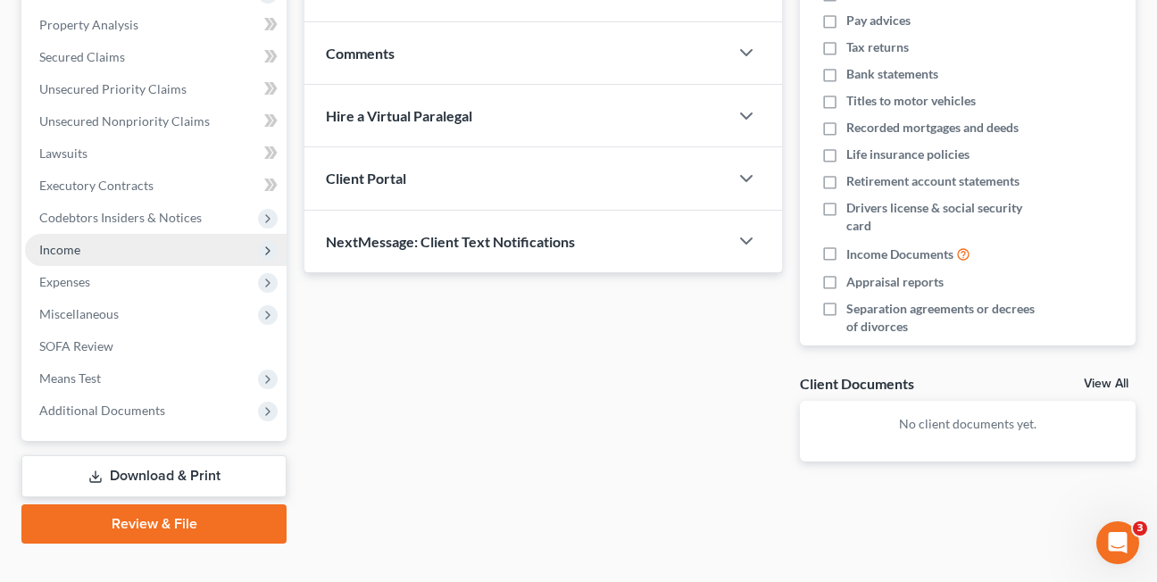
click at [54, 246] on span "Income" at bounding box center [59, 249] width 41 height 15
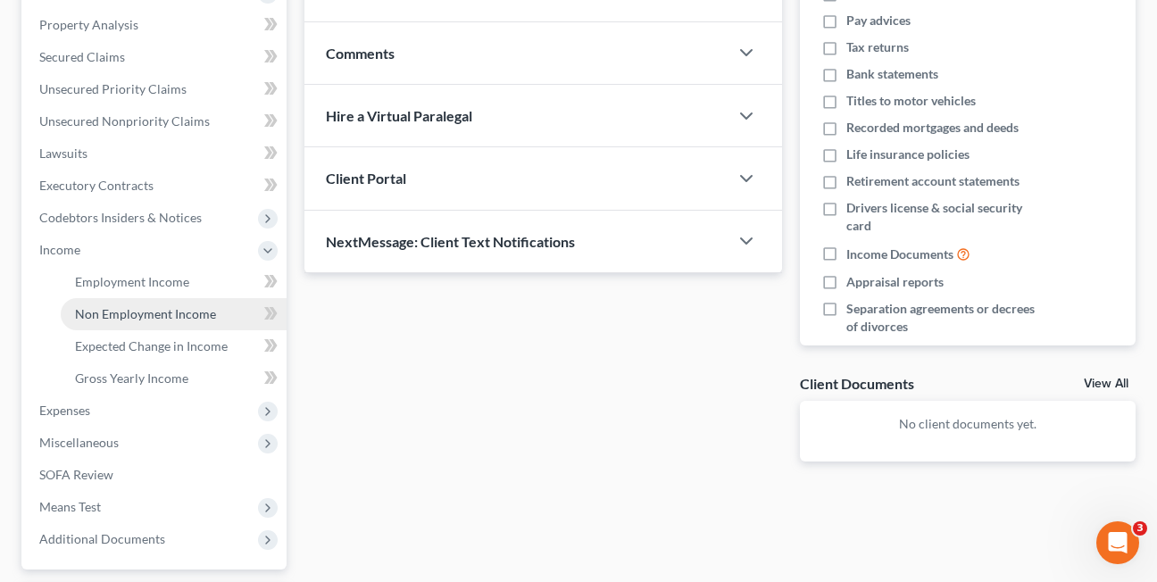
click at [90, 312] on span "Non Employment Income" at bounding box center [145, 313] width 141 height 15
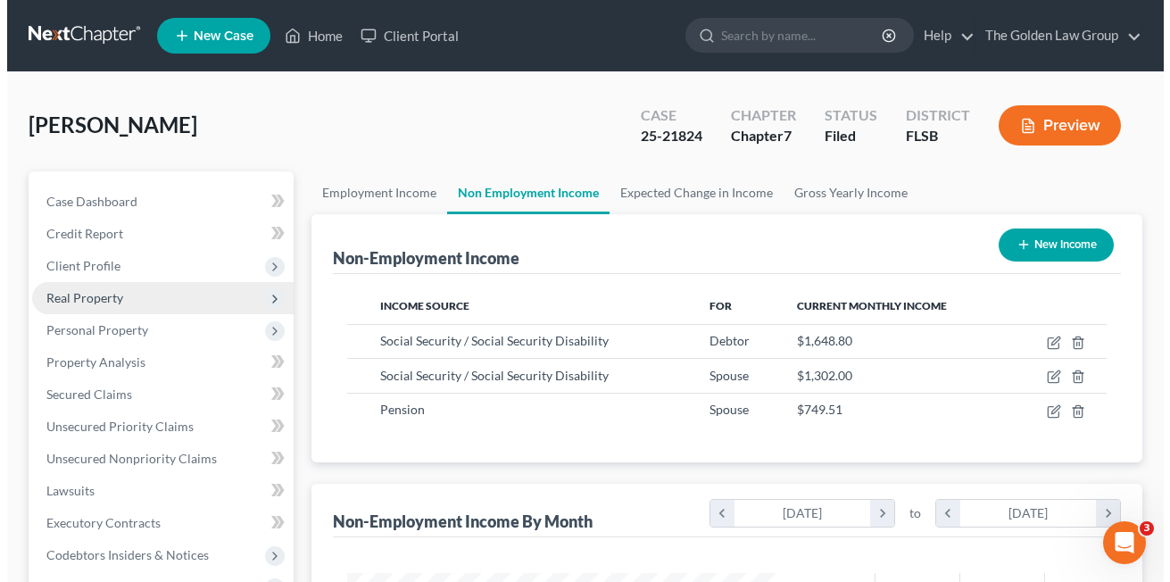
scroll to position [320, 464]
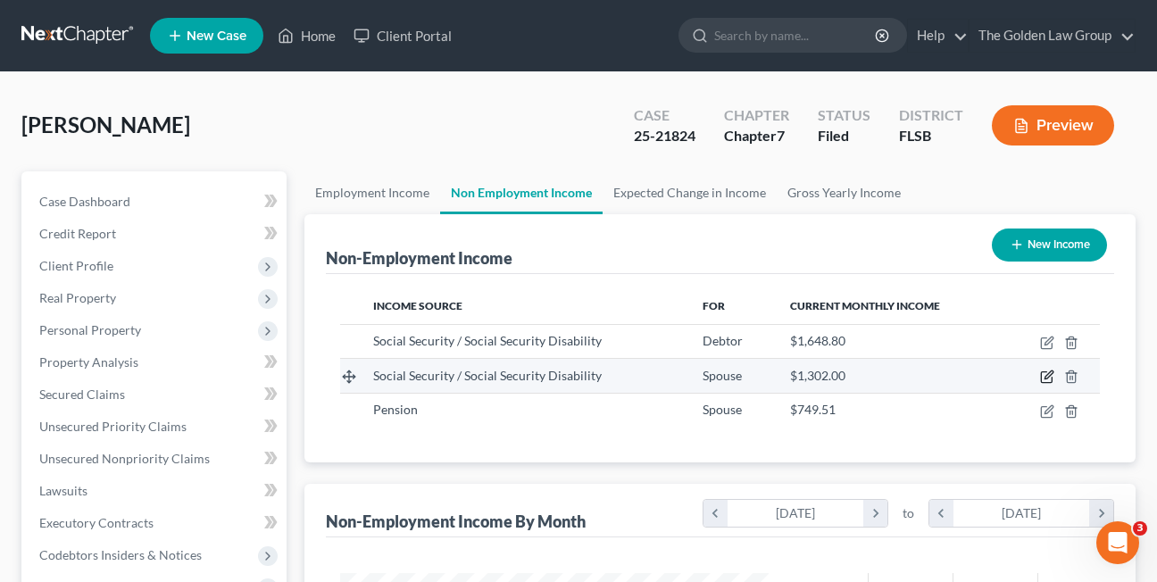
click at [1045, 378] on icon "button" at bounding box center [1049, 375] width 8 height 8
select select "4"
select select "0"
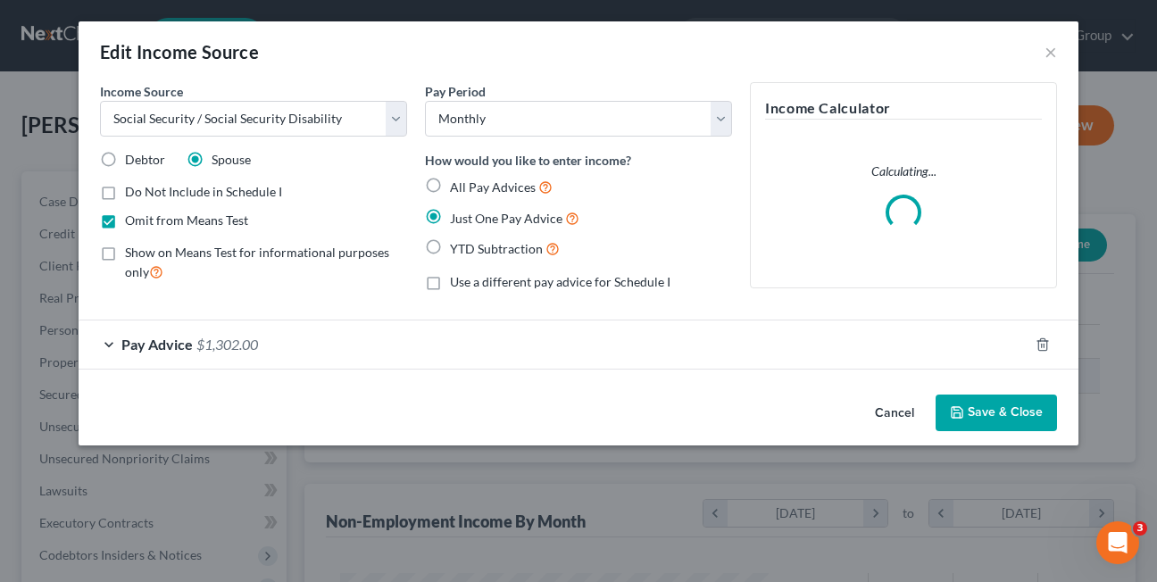
scroll to position [320, 470]
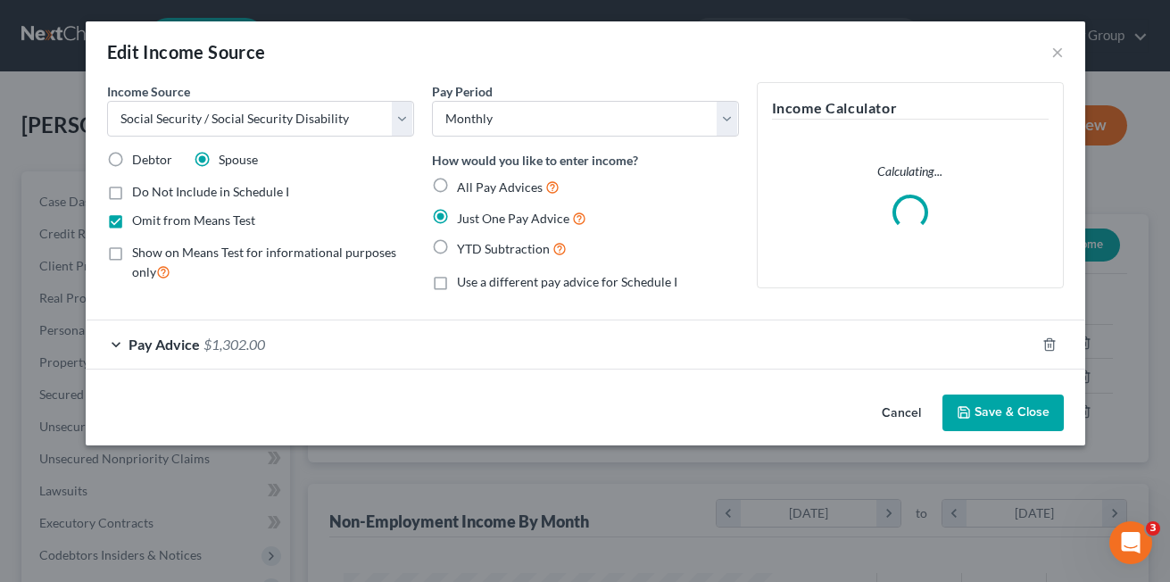
click at [117, 347] on div "Pay Advice $1,302.00" at bounding box center [561, 343] width 950 height 47
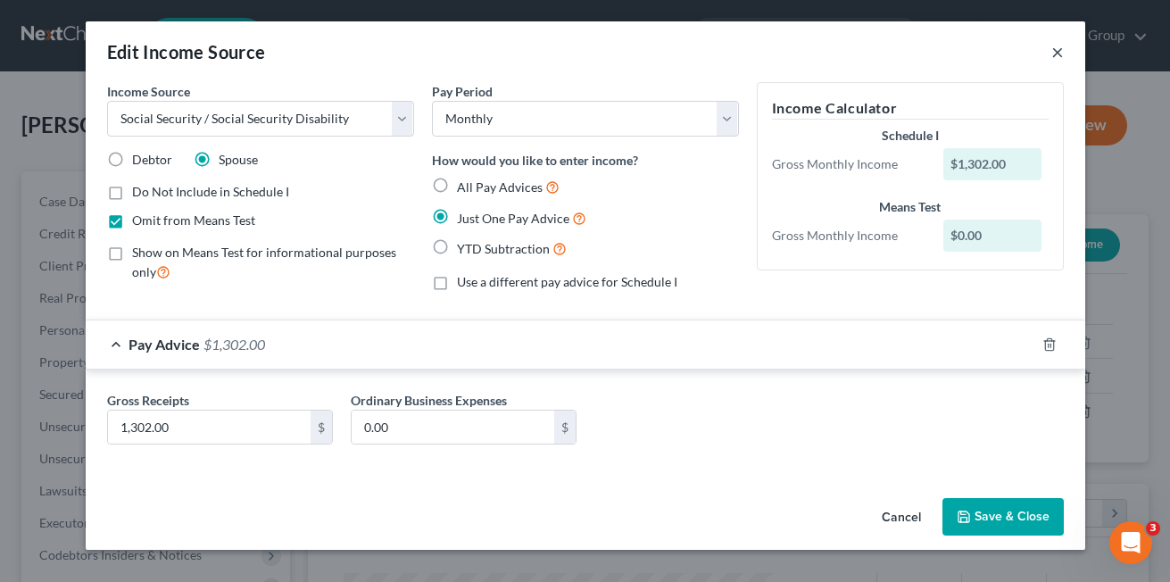
click at [1056, 52] on button "×" at bounding box center [1058, 51] width 12 height 21
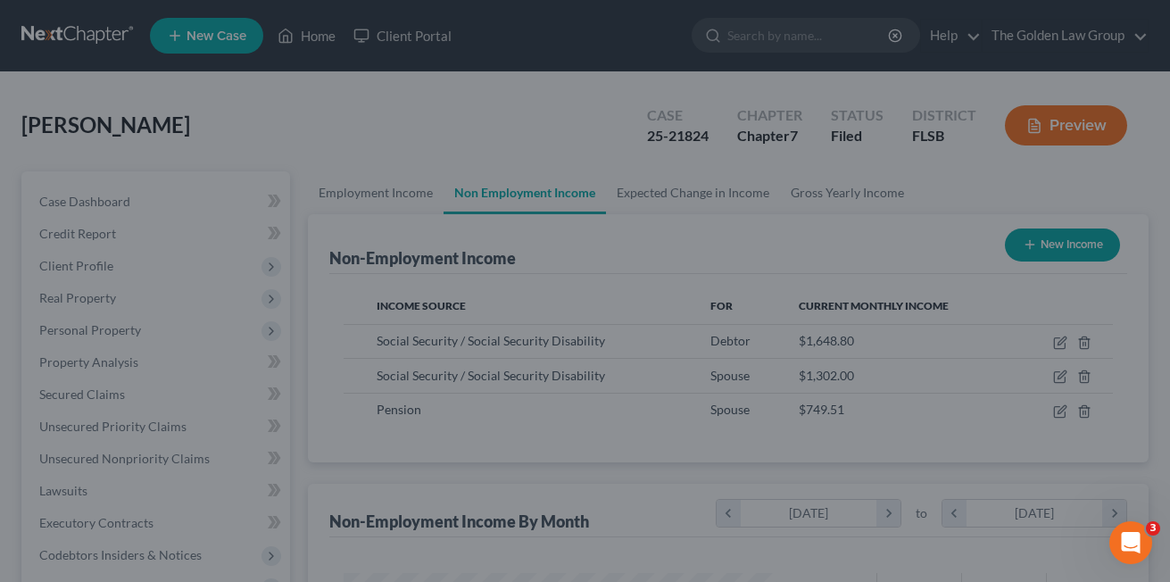
scroll to position [892420, 892275]
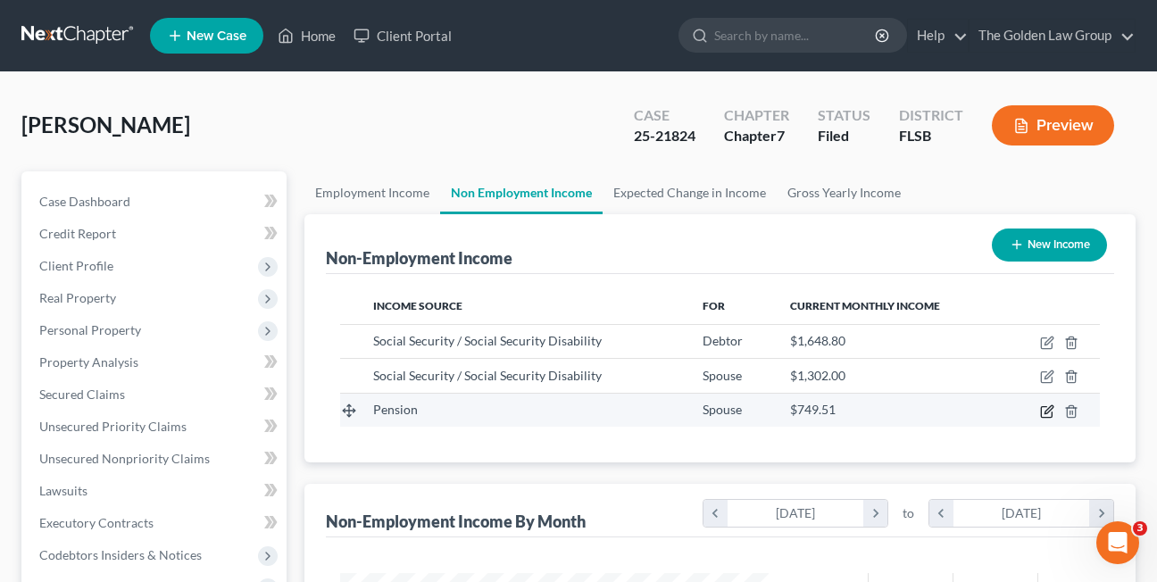
click at [1044, 412] on icon "button" at bounding box center [1047, 411] width 14 height 14
select select "2"
select select "0"
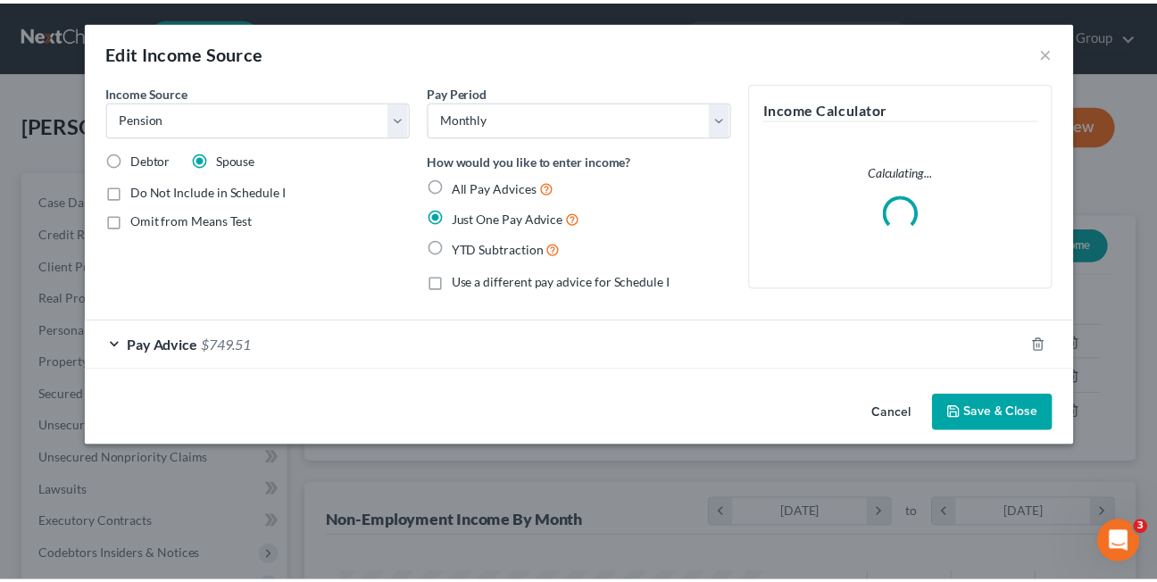
scroll to position [320, 470]
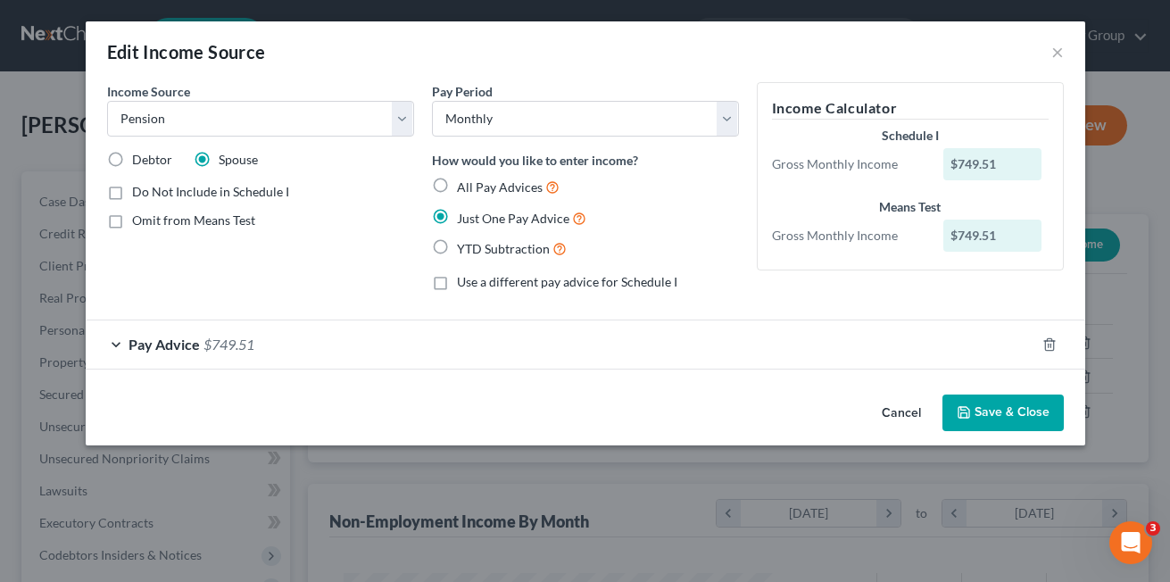
click at [116, 345] on div "Pay Advice $749.51" at bounding box center [561, 343] width 950 height 47
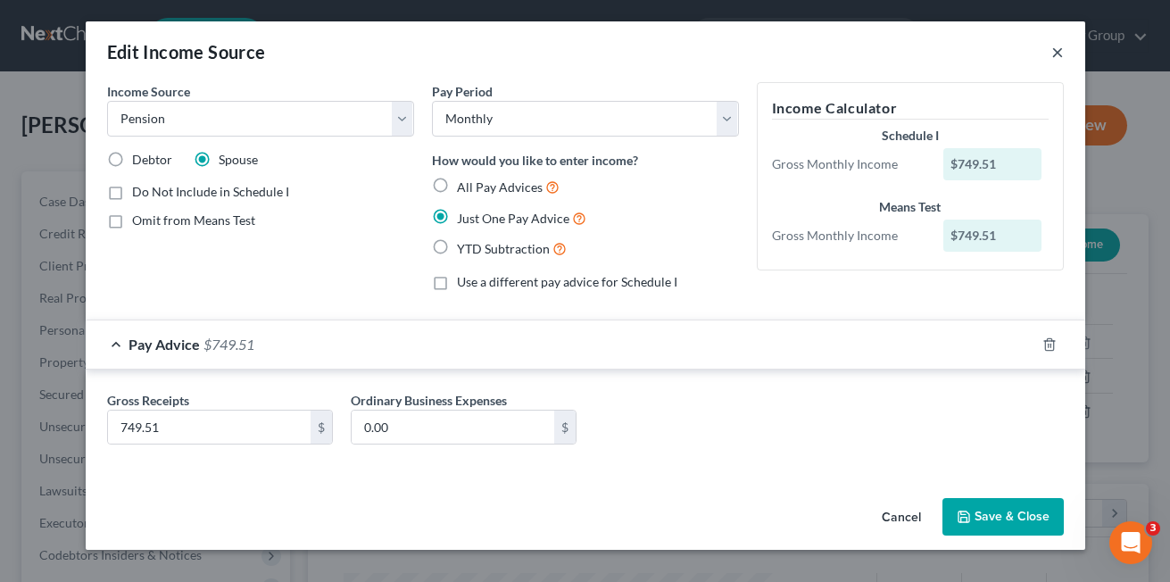
click at [1057, 54] on button "×" at bounding box center [1058, 51] width 12 height 21
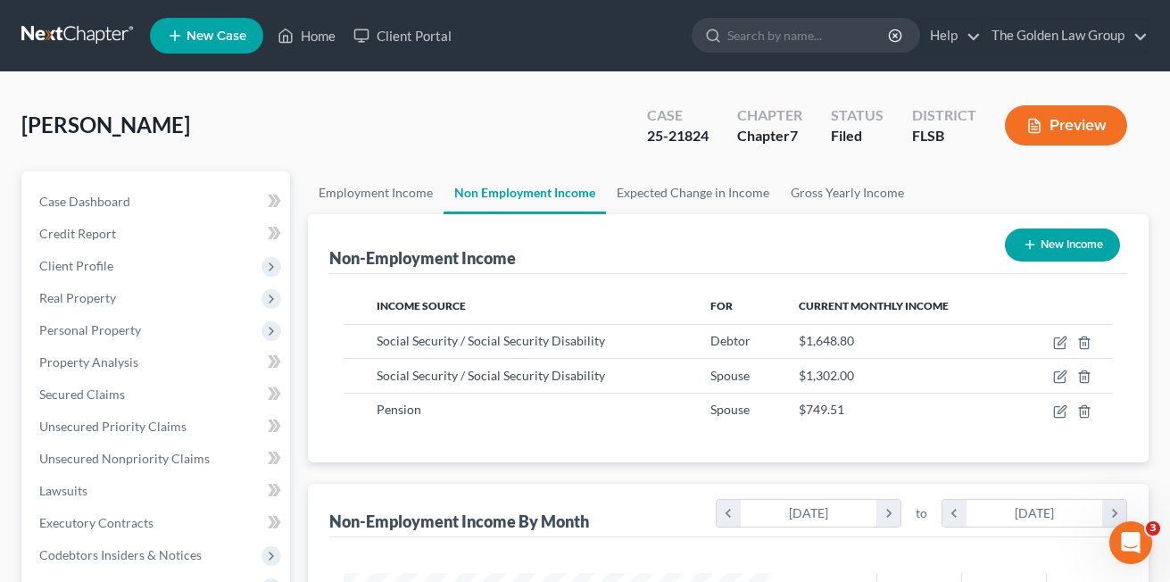
scroll to position [892420, 892275]
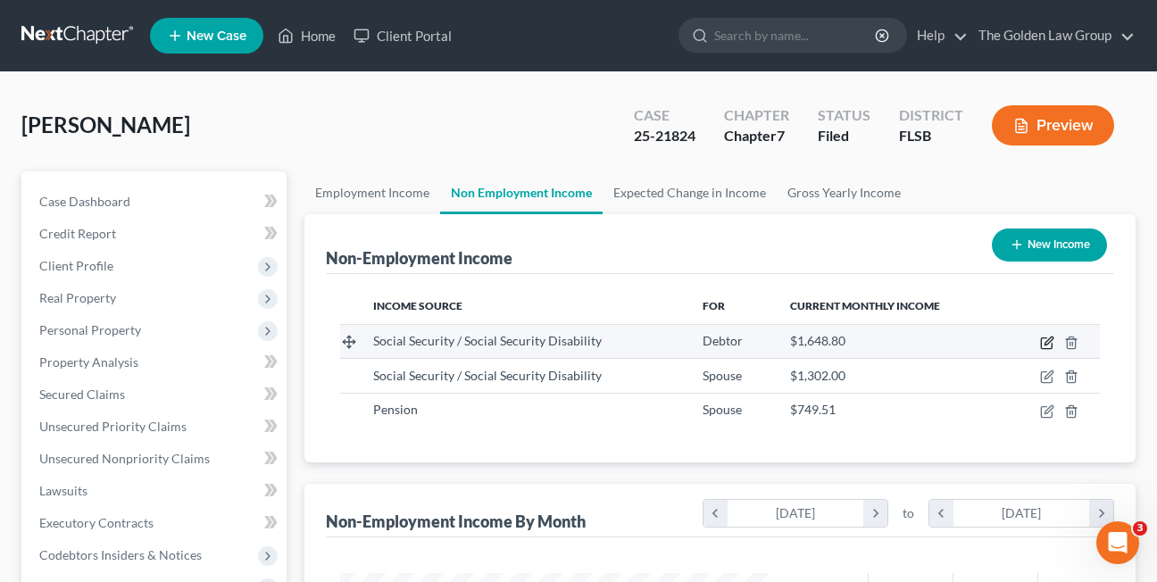
click at [1047, 344] on icon "button" at bounding box center [1047, 343] width 14 height 14
select select "4"
select select "0"
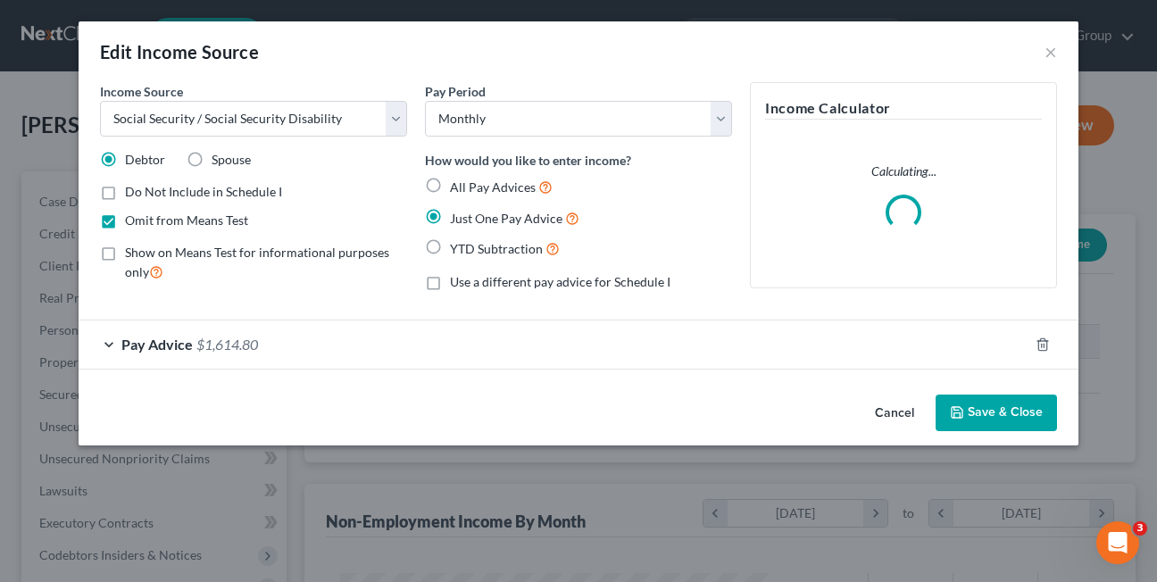
scroll to position [320, 470]
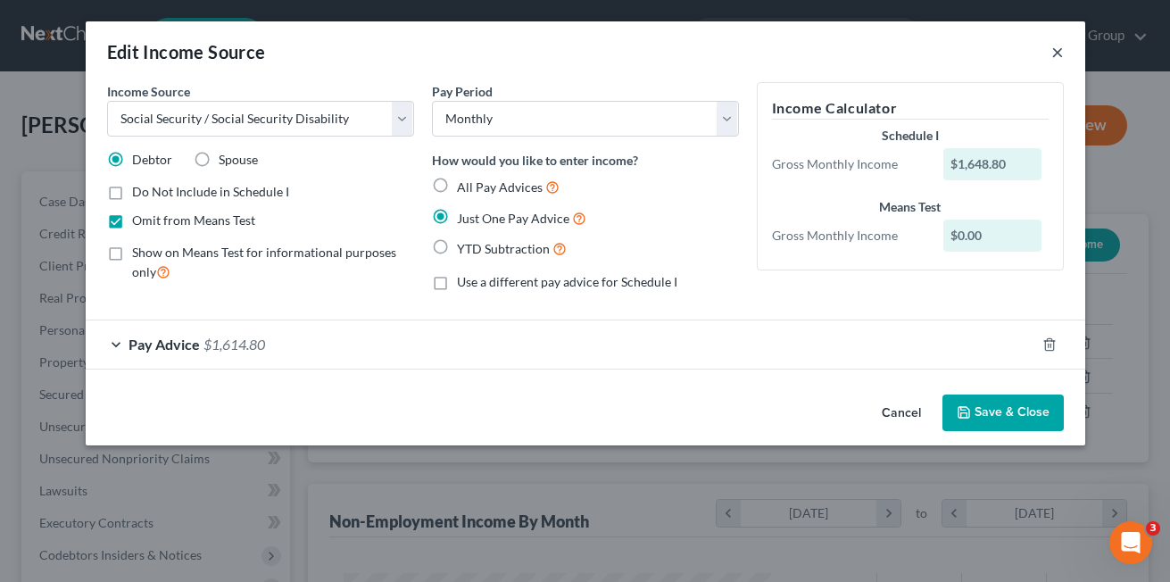
click at [1053, 54] on button "×" at bounding box center [1058, 51] width 12 height 21
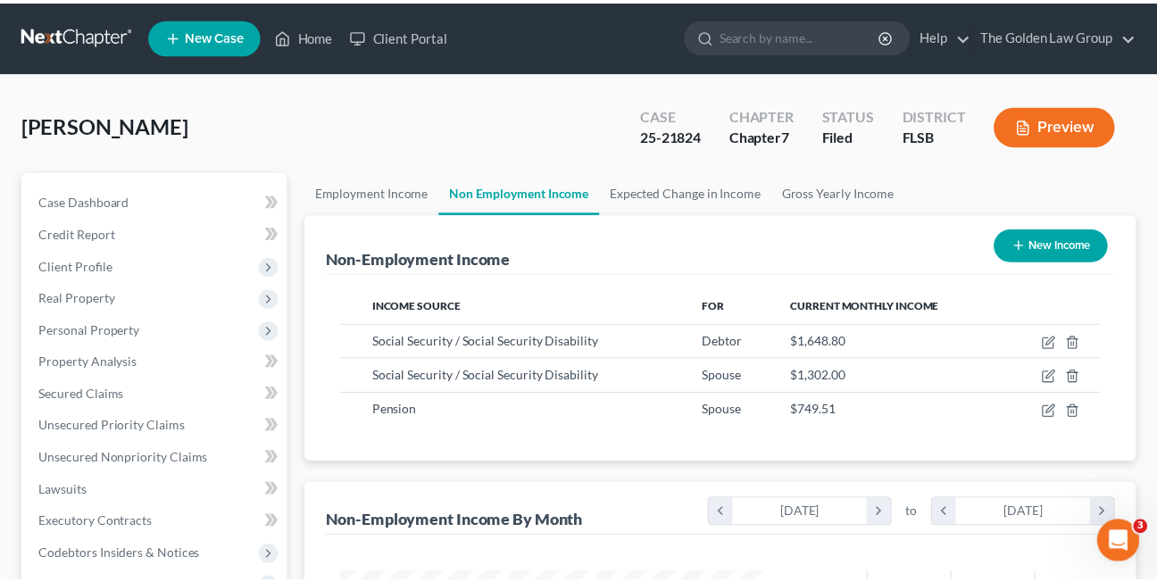
scroll to position [892420, 892275]
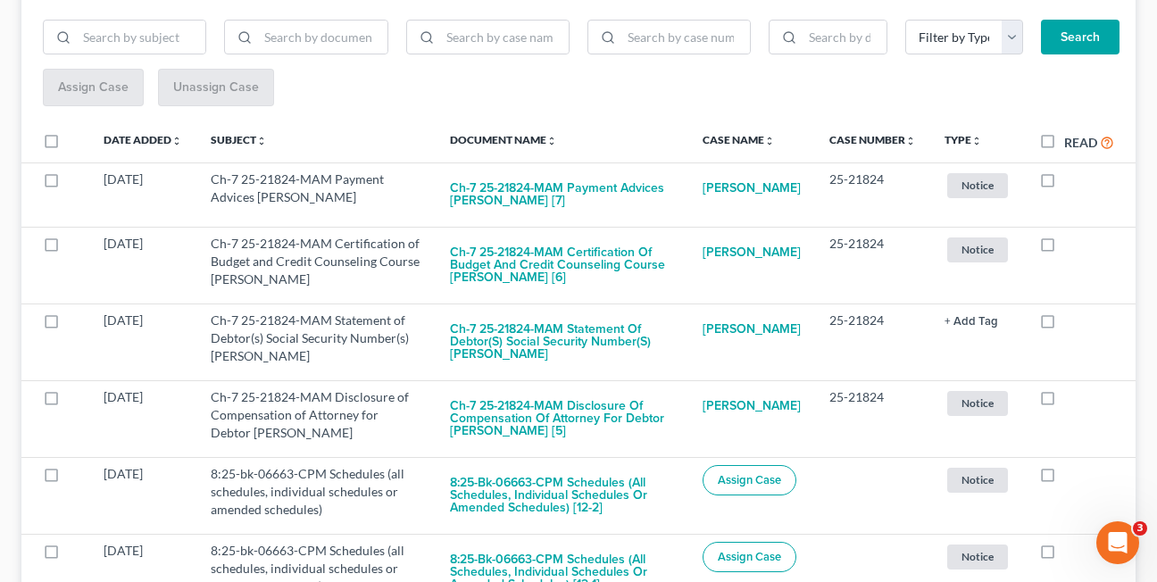
scroll to position [258, 0]
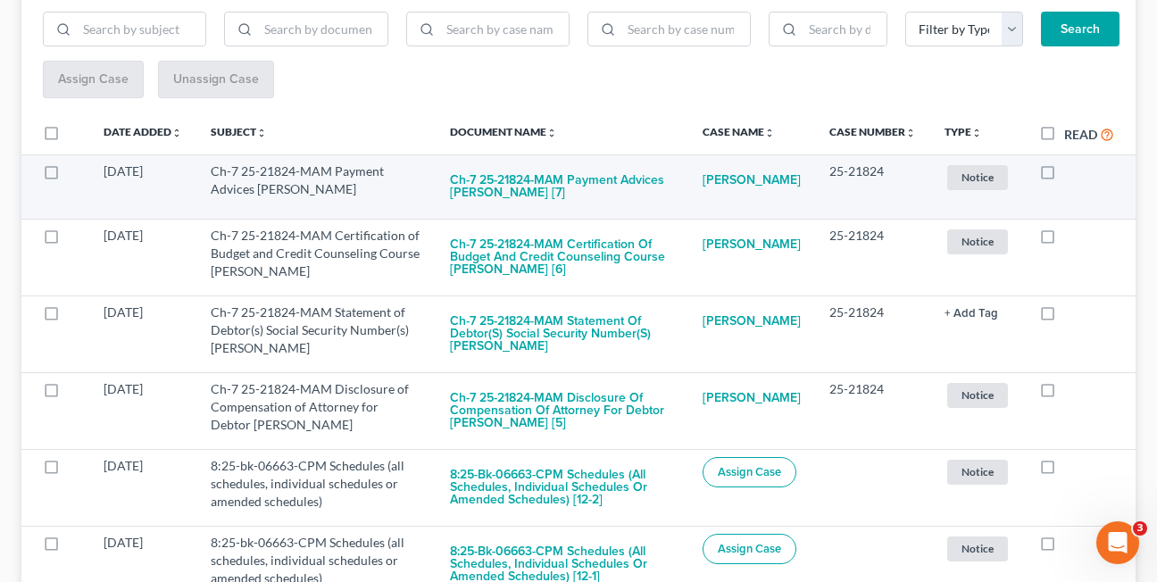
click at [1064, 176] on label at bounding box center [1064, 176] width 0 height 0
click at [1071, 174] on input "checkbox" at bounding box center [1077, 168] width 12 height 12
checkbox input "true"
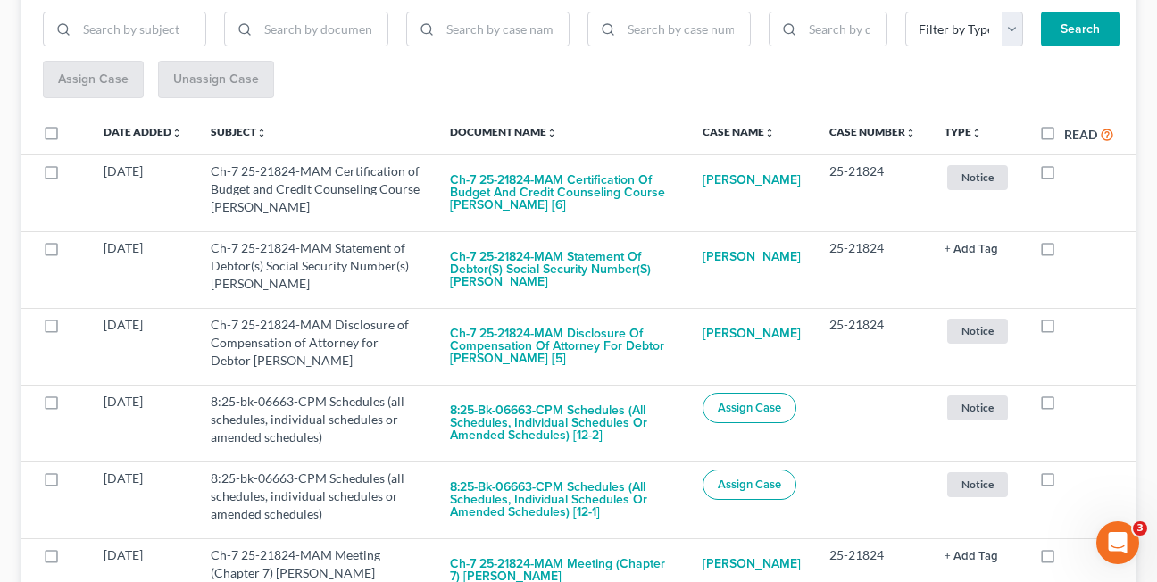
click at [1064, 176] on label at bounding box center [1064, 176] width 0 height 0
click at [1071, 174] on input "checkbox" at bounding box center [1077, 168] width 12 height 12
checkbox input "true"
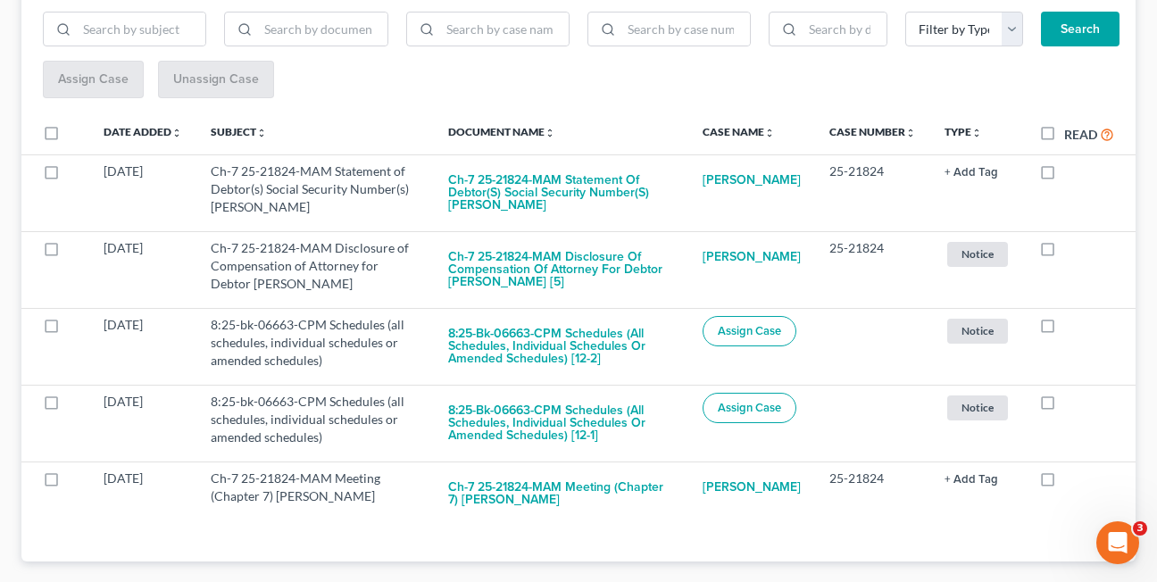
click at [1064, 176] on label at bounding box center [1064, 176] width 0 height 0
click at [1071, 174] on input "checkbox" at bounding box center [1077, 168] width 12 height 12
checkbox input "true"
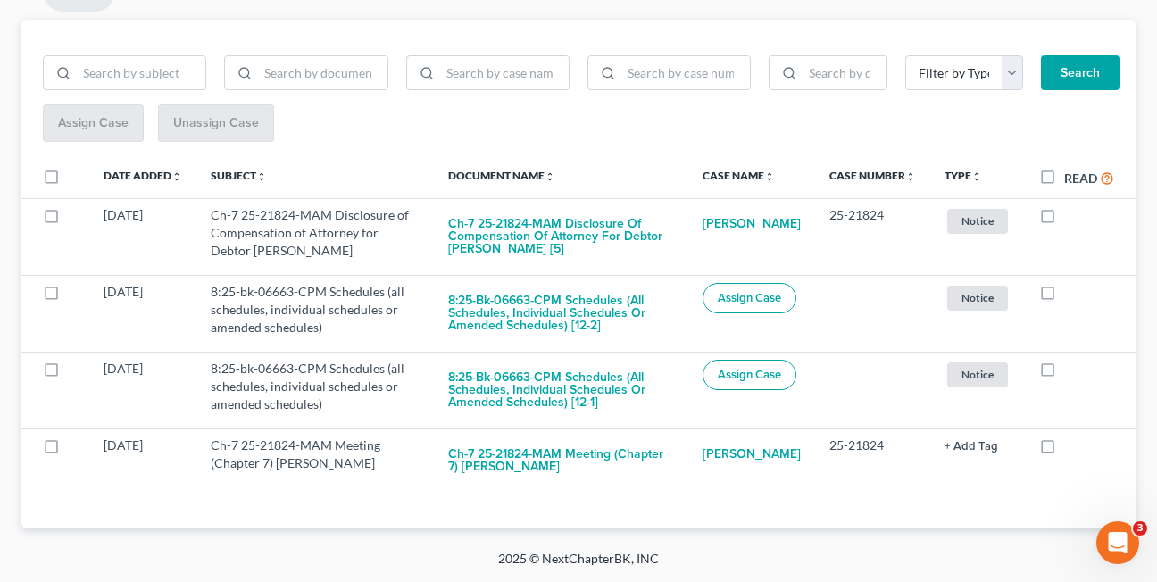
scroll to position [214, 0]
click at [1064, 179] on label "Read" at bounding box center [1089, 178] width 50 height 21
click at [1071, 179] on input "Read" at bounding box center [1077, 174] width 12 height 12
checkbox input "true"
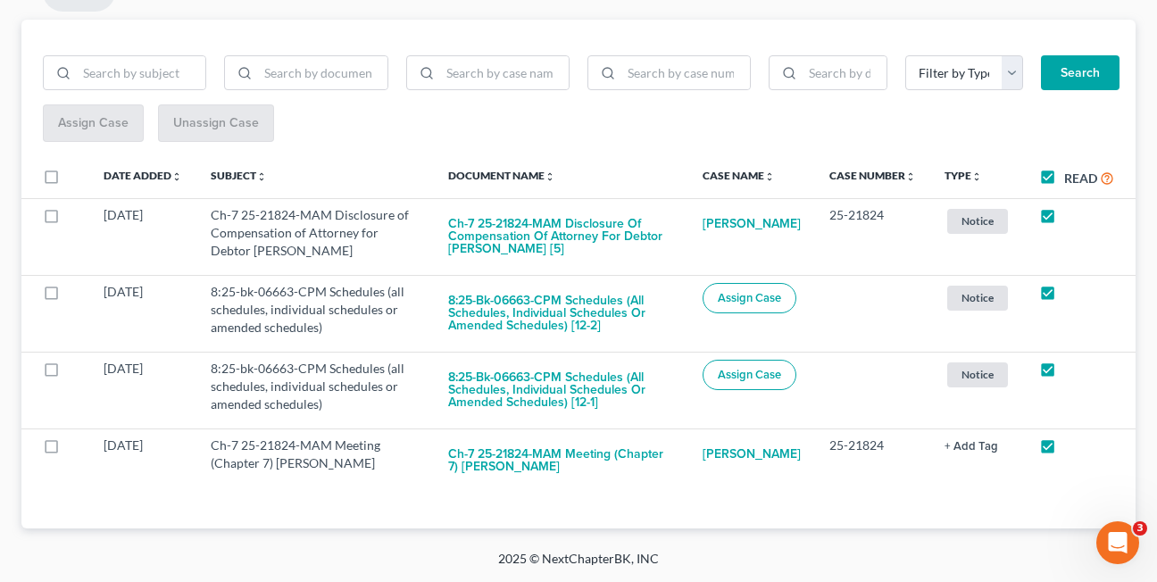
checkbox input "true"
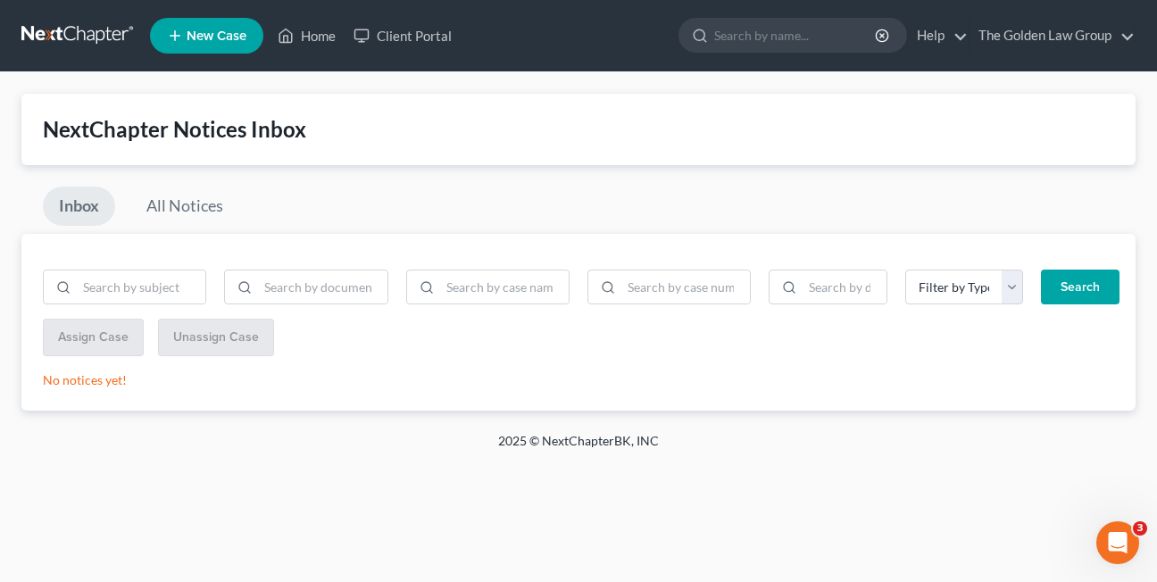
scroll to position [0, 0]
click at [203, 211] on link "All Notices" at bounding box center [184, 206] width 109 height 39
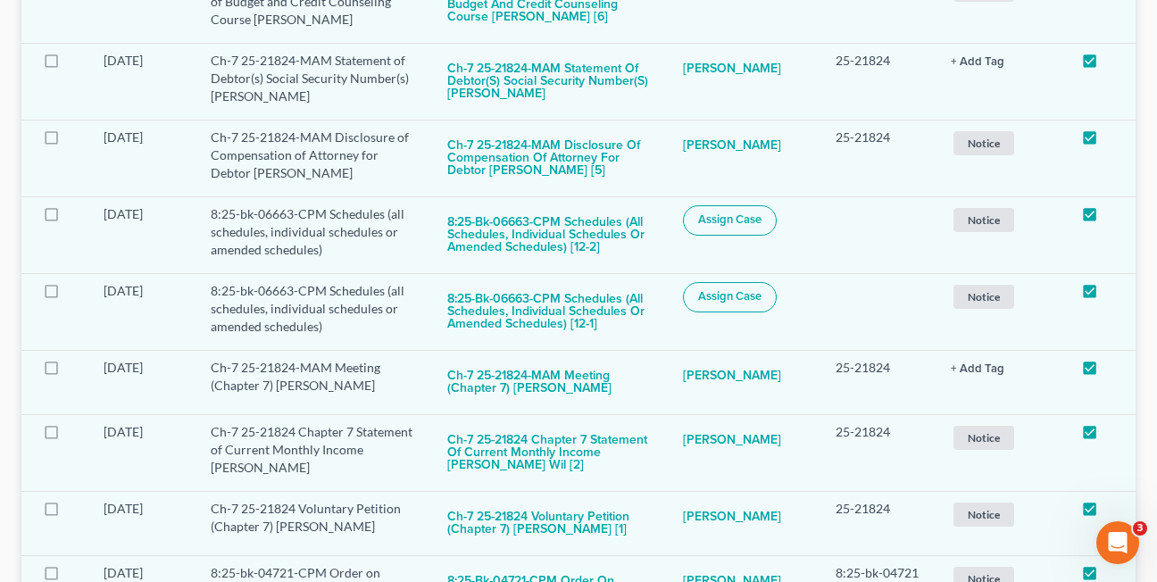
scroll to position [827, 0]
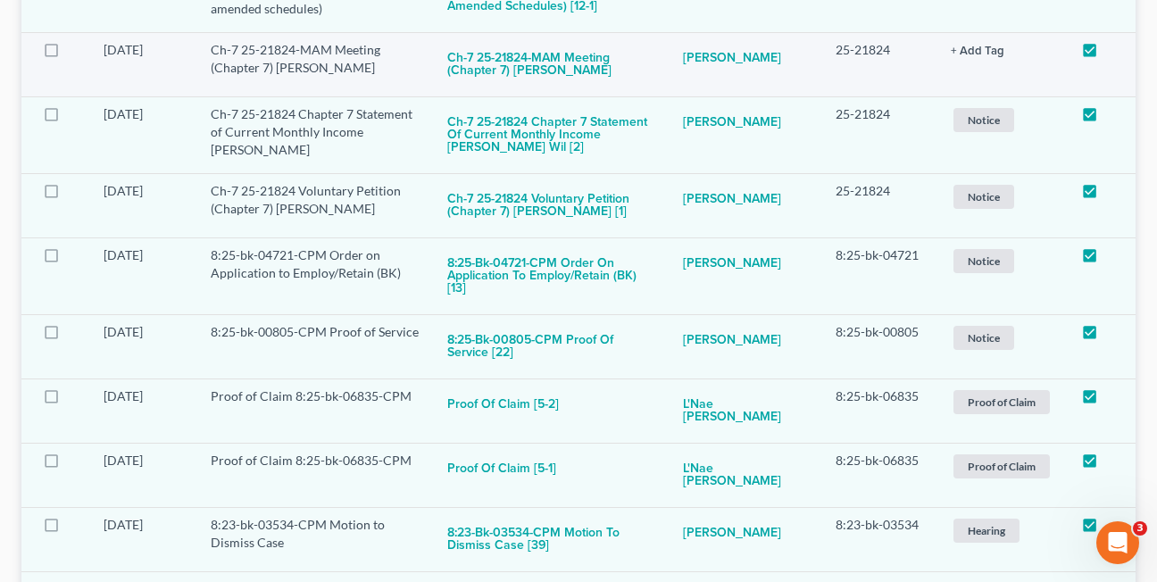
click at [1106, 54] on label at bounding box center [1106, 54] width 0 height 0
click at [1113, 47] on input "checkbox" at bounding box center [1119, 47] width 12 height 12
checkbox input "false"
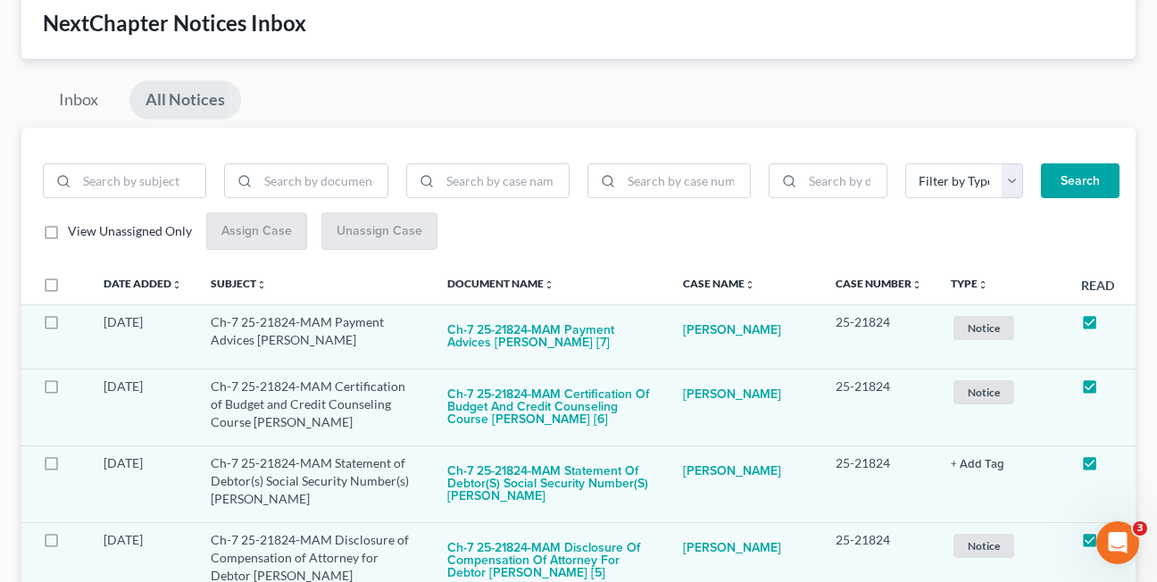
scroll to position [0, 0]
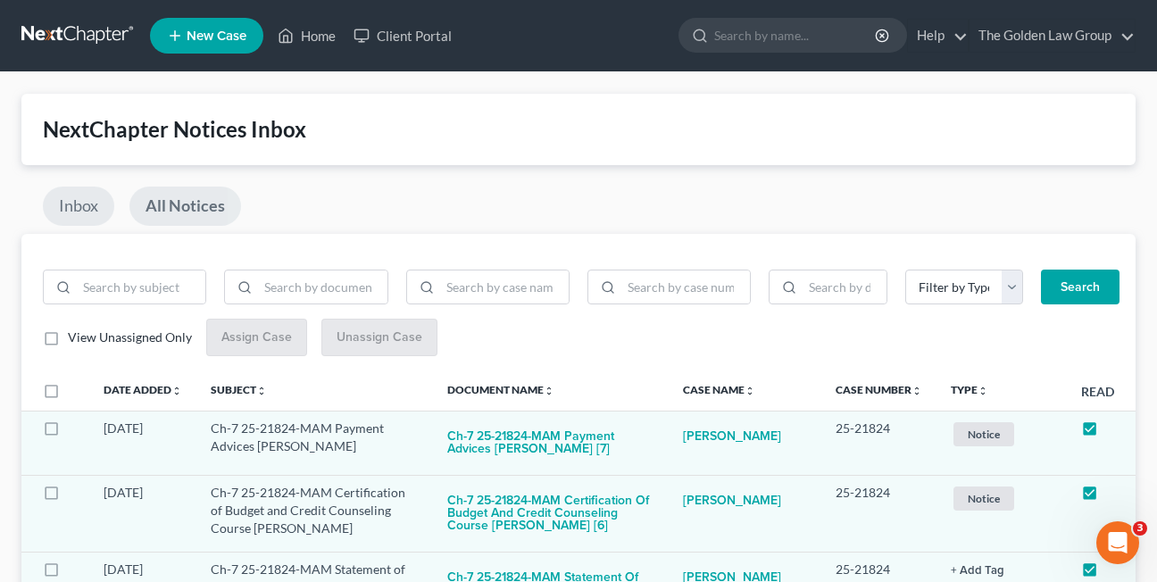
click at [70, 204] on link "Inbox" at bounding box center [78, 206] width 71 height 39
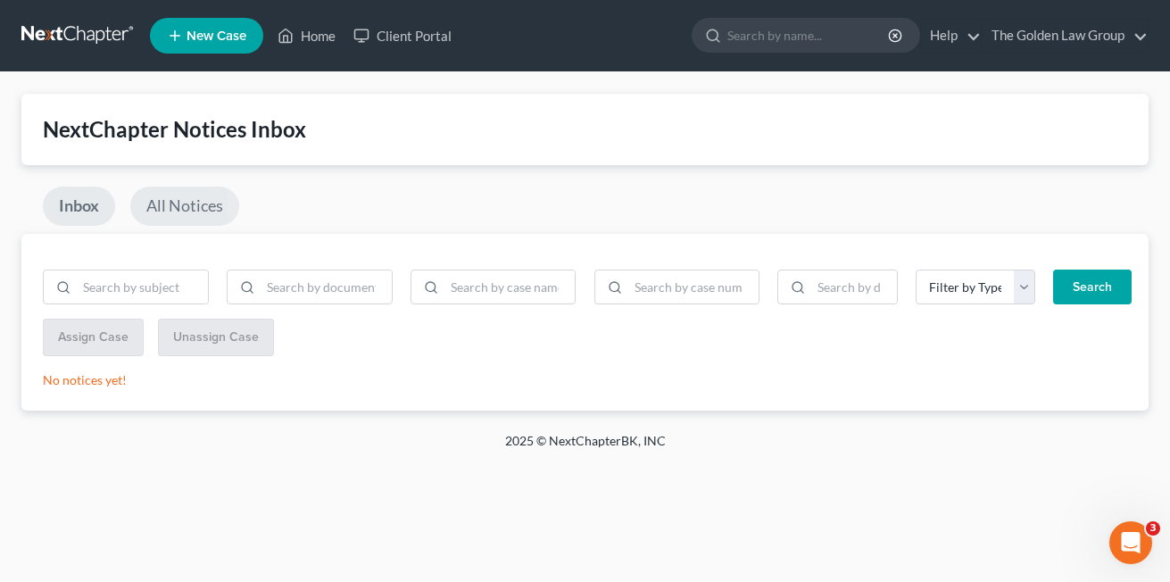
click at [174, 209] on link "All Notices" at bounding box center [184, 206] width 109 height 39
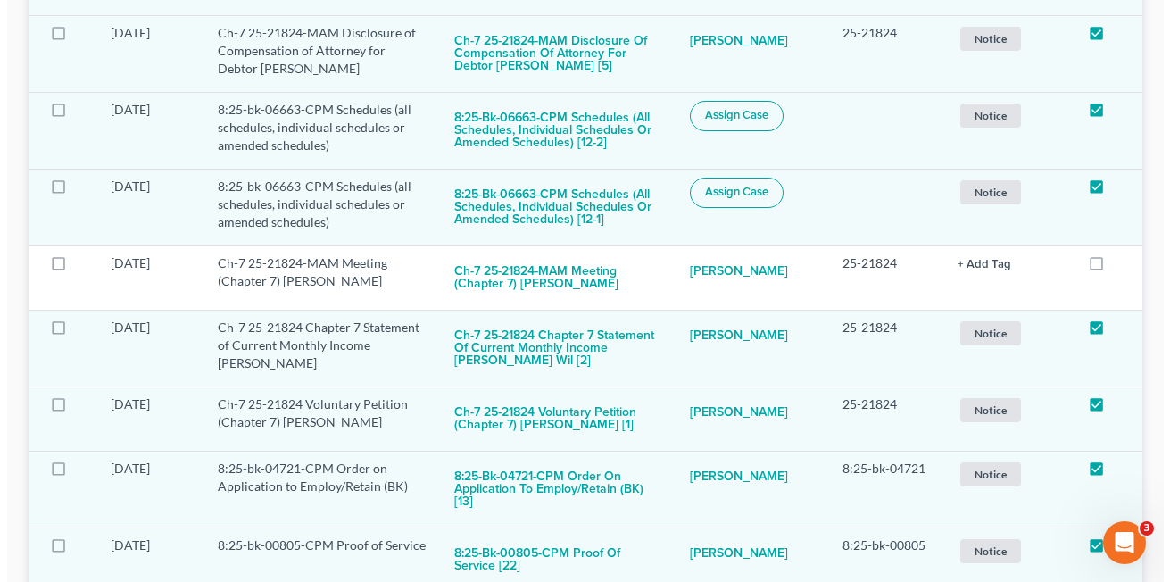
scroll to position [632, 0]
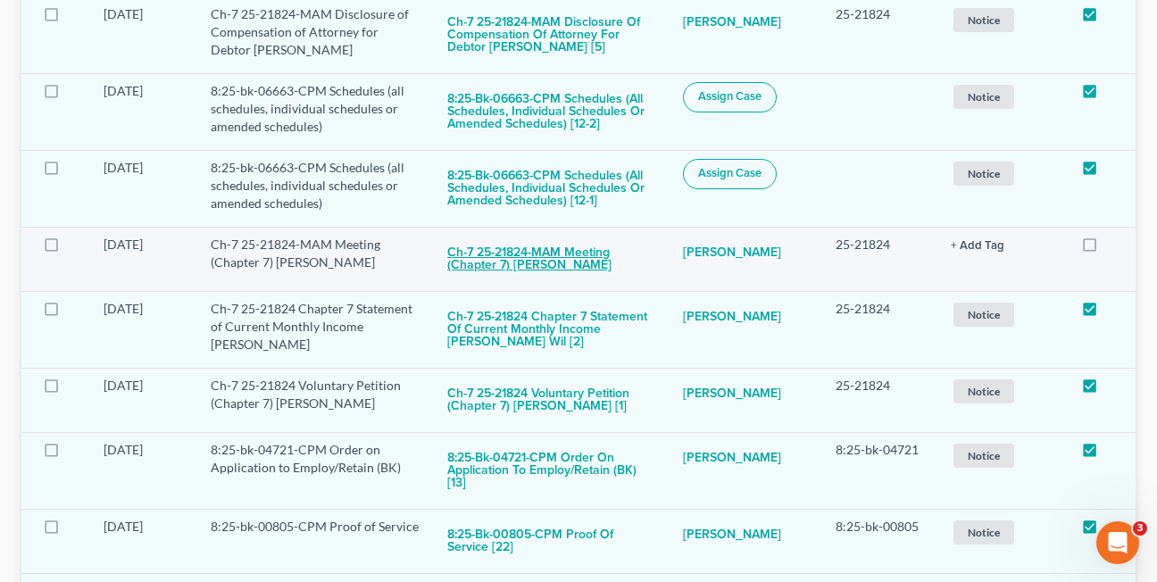
click at [509, 271] on button "Ch-7 25-21824-MAM Meeting (Chapter 7) Sylvia Delores Wil" at bounding box center [550, 260] width 207 height 48
checkbox input "true"
